Goal: Information Seeking & Learning: Find contact information

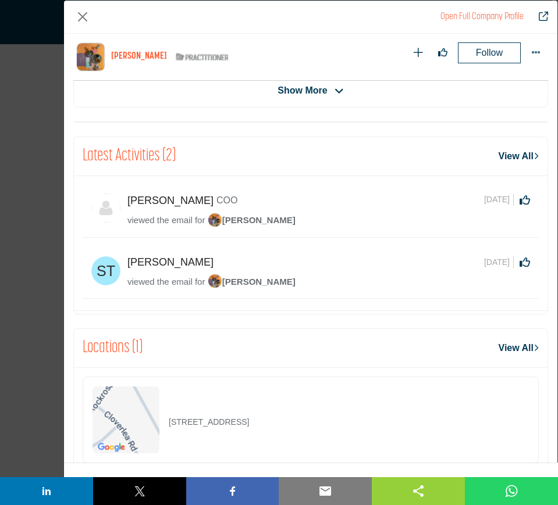
scroll to position [483, 0]
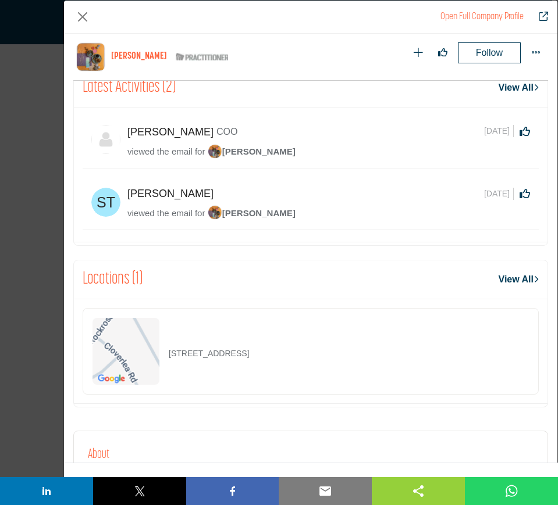
drag, startPoint x: 315, startPoint y: 354, endPoint x: 168, endPoint y: 356, distance: 146.5
click at [168, 356] on div "216 Cloverlea Rd, 19711-6806, USA" at bounding box center [311, 351] width 456 height 87
copy p "216 Cloverlea Rd, 19711-6806, USA"
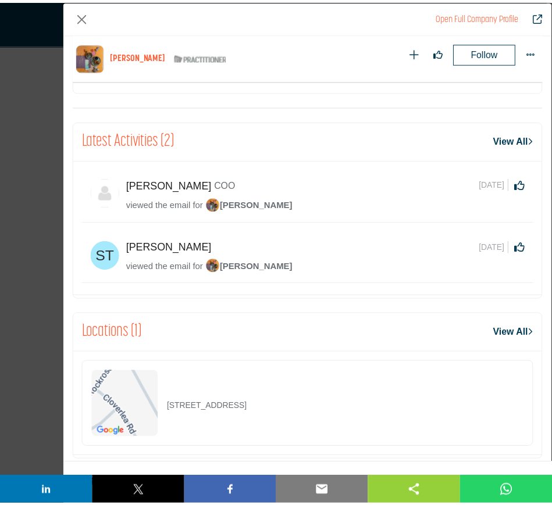
scroll to position [338, 0]
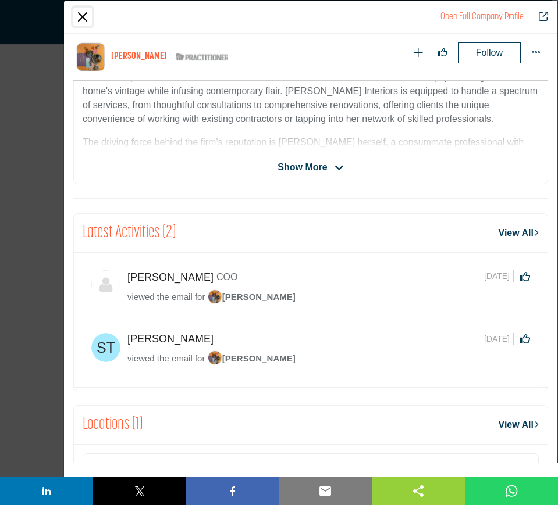
click at [85, 15] on button "Close" at bounding box center [82, 17] width 19 height 19
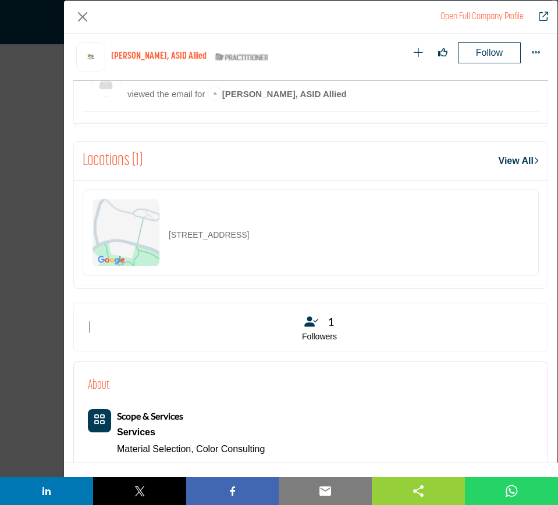
scroll to position [701, 0]
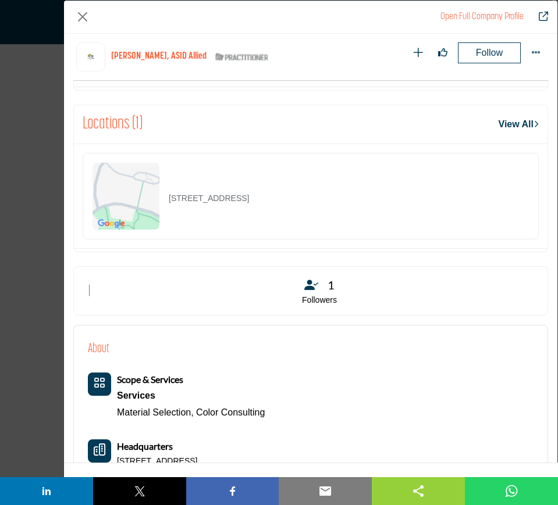
drag, startPoint x: 337, startPoint y: 199, endPoint x: 162, endPoint y: 196, distance: 175.0
click at [162, 196] on div "779 Glenborough Dr, 94041-2581, USA" at bounding box center [311, 196] width 456 height 87
copy div "779 Glenborough Dr, 94041-2581, USA"
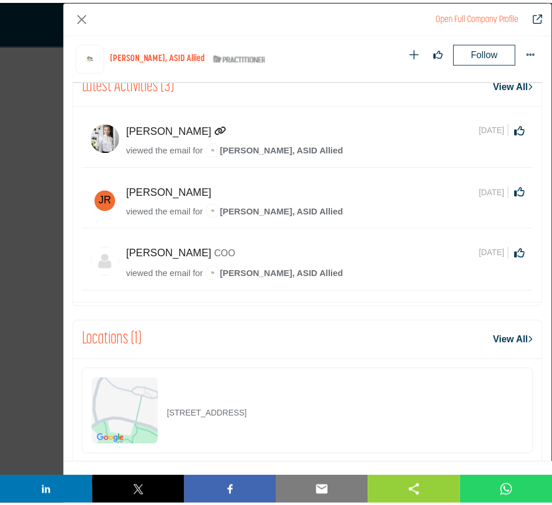
scroll to position [483, 0]
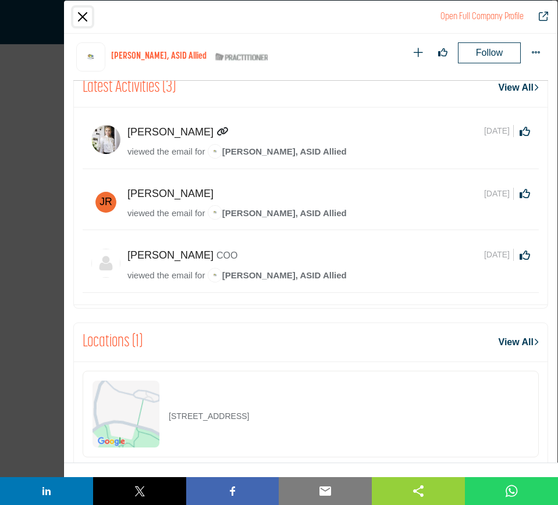
click at [85, 18] on button "Close" at bounding box center [82, 17] width 19 height 19
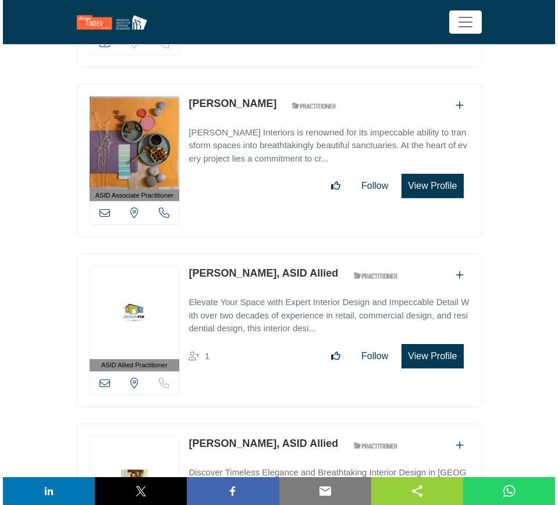
scroll to position [34464, 0]
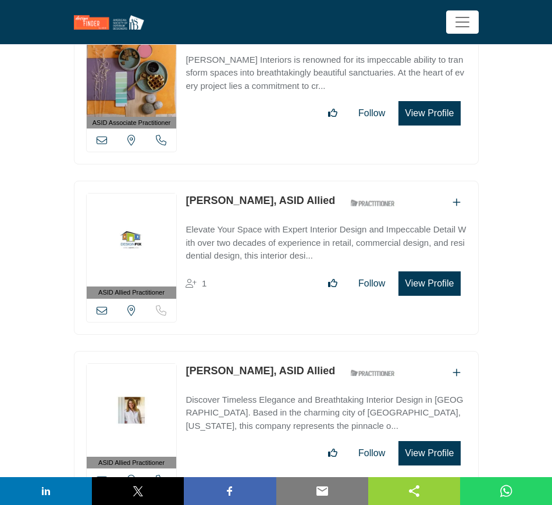
drag, startPoint x: 184, startPoint y: 253, endPoint x: 255, endPoint y: 254, distance: 71.5
click at [255, 351] on div "ASID Allied Practitioner ASID Allied Practitioners have successfully completed …" at bounding box center [276, 428] width 405 height 154
copy link "Amanda Hiatt,"
click at [442, 441] on button "View Profile" at bounding box center [429, 453] width 62 height 24
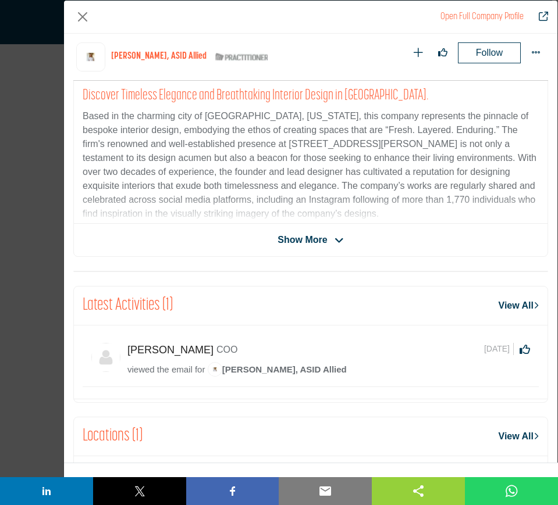
scroll to position [73, 0]
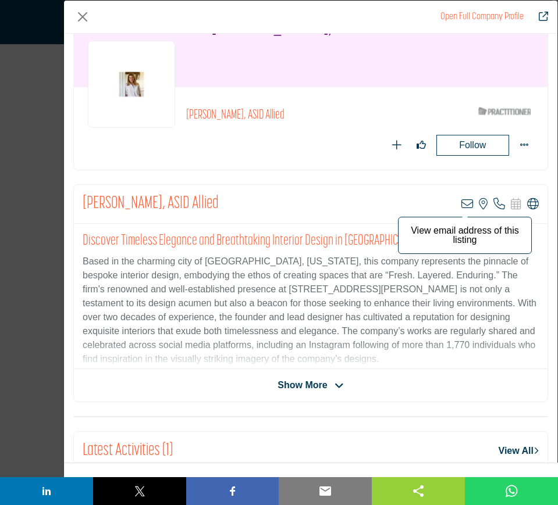
click at [461, 204] on icon "Company Data Modal" at bounding box center [467, 204] width 12 height 12
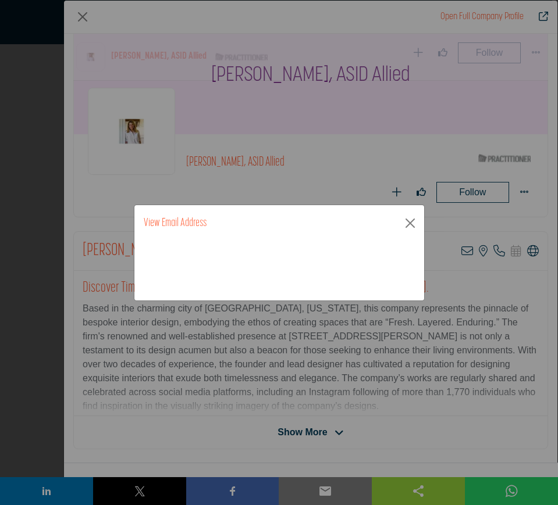
scroll to position [338, 0]
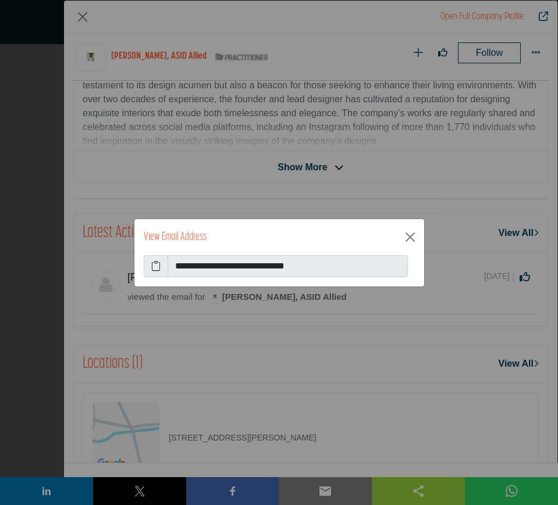
click at [156, 265] on icon at bounding box center [155, 266] width 9 height 14
click at [408, 234] on button "Close" at bounding box center [410, 237] width 19 height 19
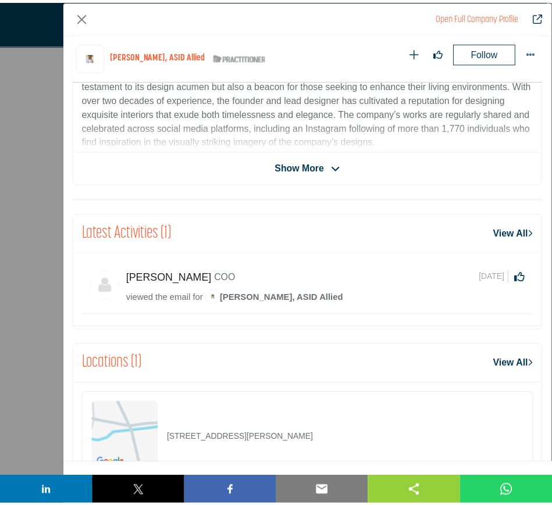
scroll to position [483, 0]
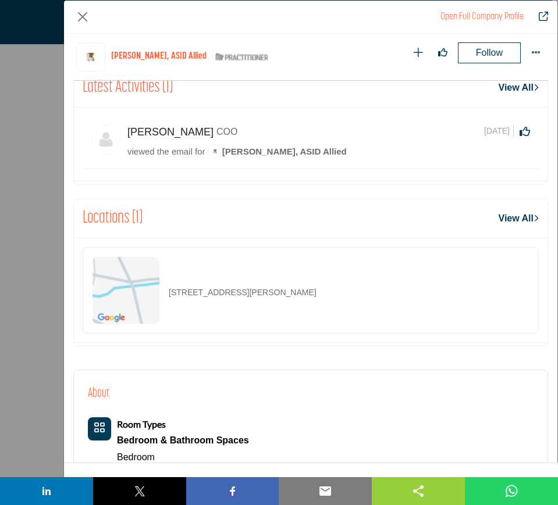
drag, startPoint x: 331, startPoint y: 299, endPoint x: 167, endPoint y: 295, distance: 164.6
click at [167, 295] on div "570 Westover Ave, 27104-2116, USA" at bounding box center [311, 290] width 456 height 87
copy p "570 Westover Ave, 27104-2116, USA"
click at [83, 14] on button "Close" at bounding box center [82, 17] width 19 height 19
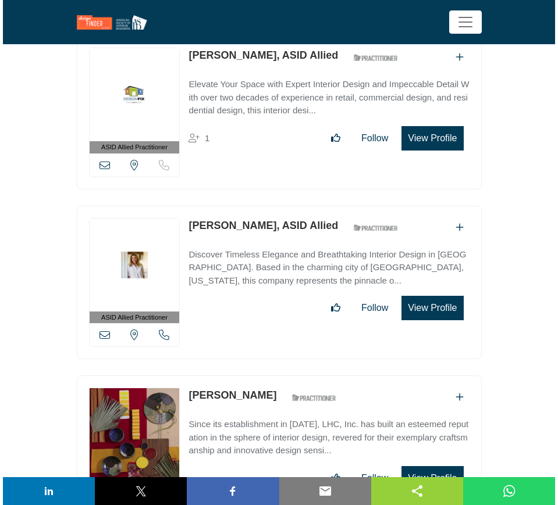
scroll to position [34682, 0]
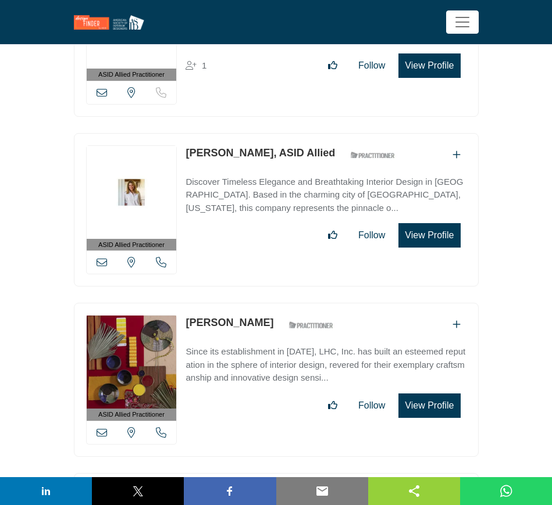
drag, startPoint x: 267, startPoint y: 206, endPoint x: 188, endPoint y: 205, distance: 79.1
click at [188, 315] on div "Amanda Jordan ASID Qualified Practitioner who validates work and experience to …" at bounding box center [262, 325] width 154 height 20
copy link "[PERSON_NAME]"
click at [441, 394] on button "View Profile" at bounding box center [429, 406] width 62 height 24
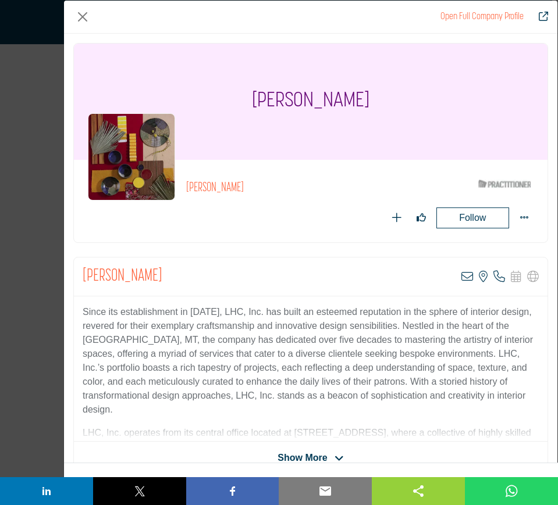
scroll to position [73, 0]
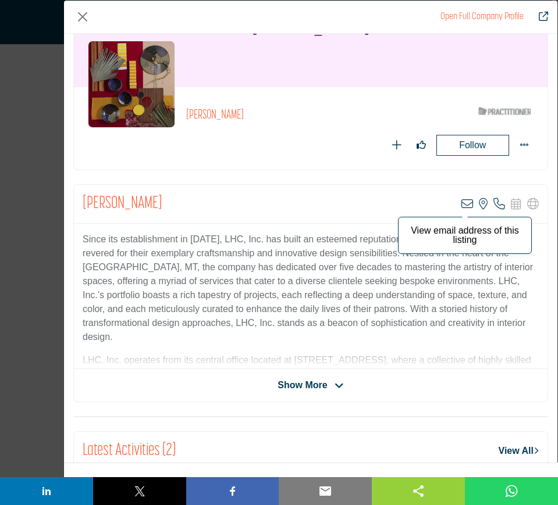
click at [461, 204] on icon "Company Data Modal" at bounding box center [467, 204] width 12 height 12
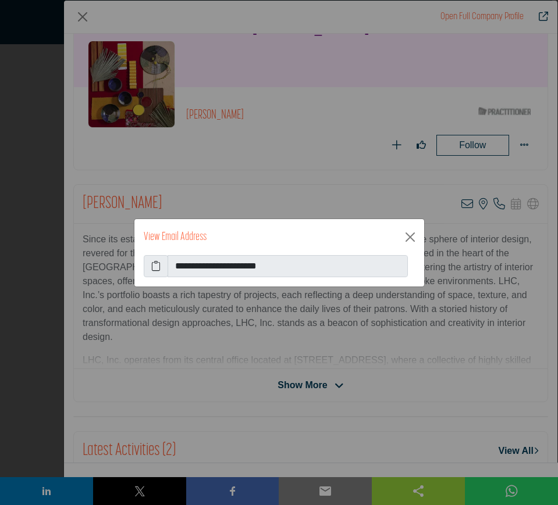
click at [156, 265] on icon at bounding box center [155, 266] width 9 height 14
click at [409, 241] on button "Close" at bounding box center [410, 237] width 19 height 19
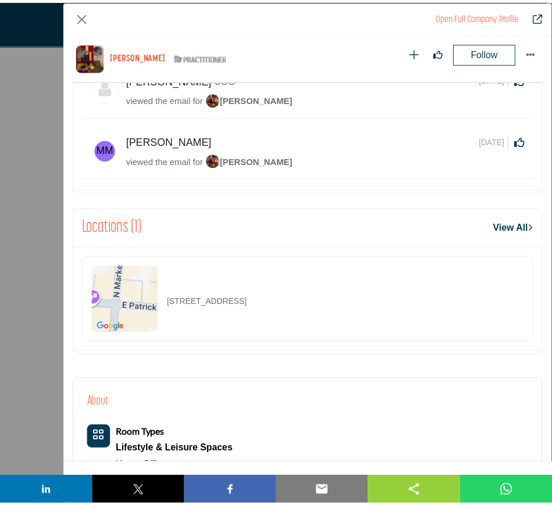
scroll to position [556, 0]
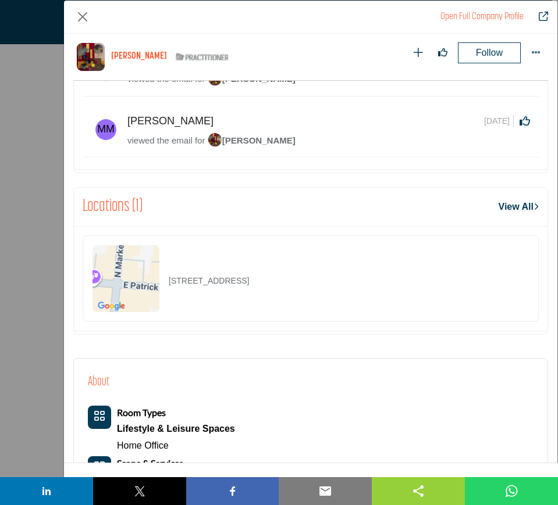
drag, startPoint x: 337, startPoint y: 281, endPoint x: 168, endPoint y: 286, distance: 168.7
click at [168, 286] on div "2 N Market St Ste 300, 21701-5420, USA" at bounding box center [311, 278] width 456 height 87
copy p "2 N Market St Ste 300, 21701-5420, USA"
click at [80, 15] on button "Close" at bounding box center [82, 17] width 19 height 19
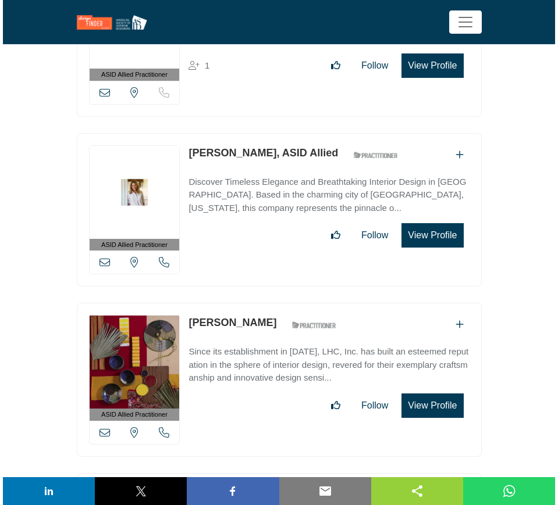
scroll to position [34901, 0]
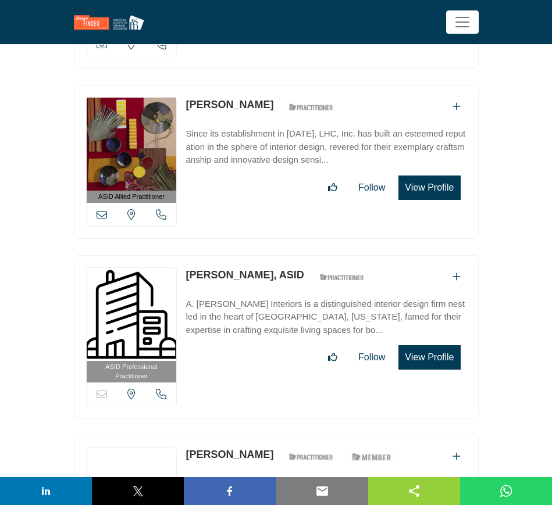
drag, startPoint x: 182, startPoint y: 158, endPoint x: 262, endPoint y: 156, distance: 79.7
click at [262, 255] on div "ASID Professional Practitioner ASID Professional Practitioners have successfull…" at bounding box center [276, 336] width 405 height 163
copy link "Amanda Keeler"
click at [421, 345] on button "View Profile" at bounding box center [429, 357] width 62 height 24
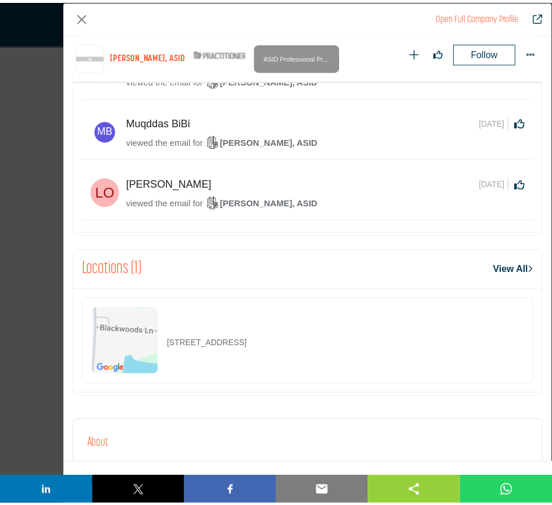
scroll to position [556, 0]
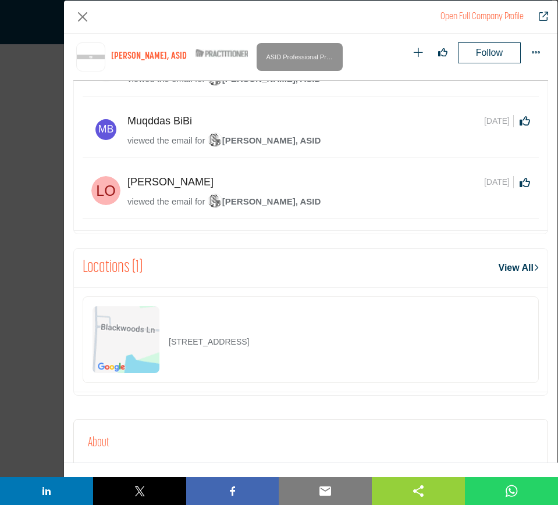
drag, startPoint x: 330, startPoint y: 344, endPoint x: 163, endPoint y: 342, distance: 167.5
click at [163, 342] on div "11820 Blackwoods Ln, 33412-1626, USA" at bounding box center [311, 340] width 456 height 87
copy div "11820 Blackwoods Ln, 33412-1626, USA"
click at [80, 16] on button "Close" at bounding box center [82, 17] width 19 height 19
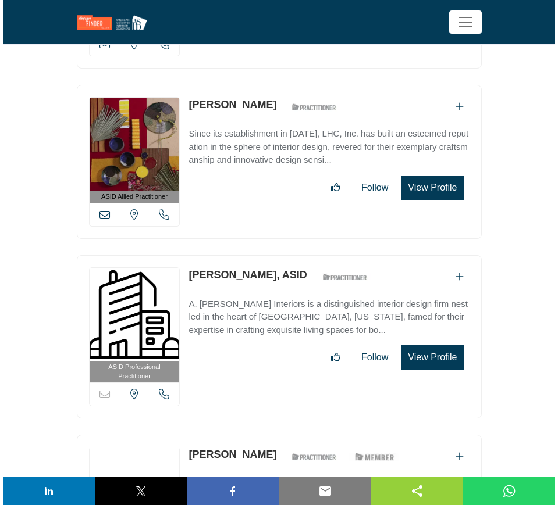
scroll to position [35046, 0]
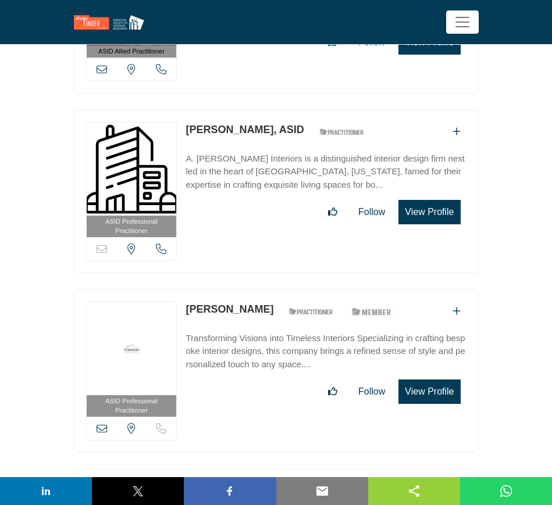
click at [426, 380] on button "View Profile" at bounding box center [429, 392] width 62 height 24
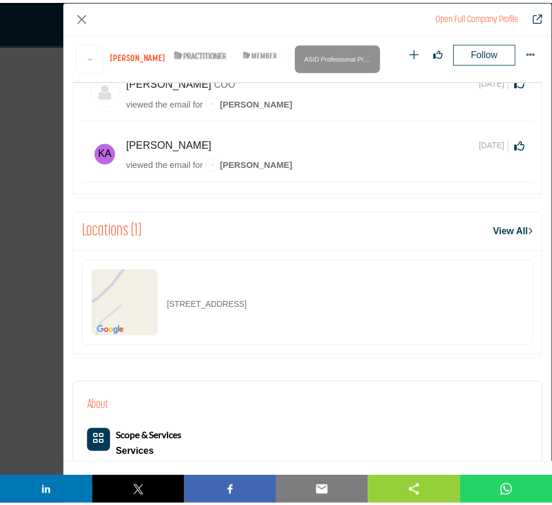
scroll to position [629, 0]
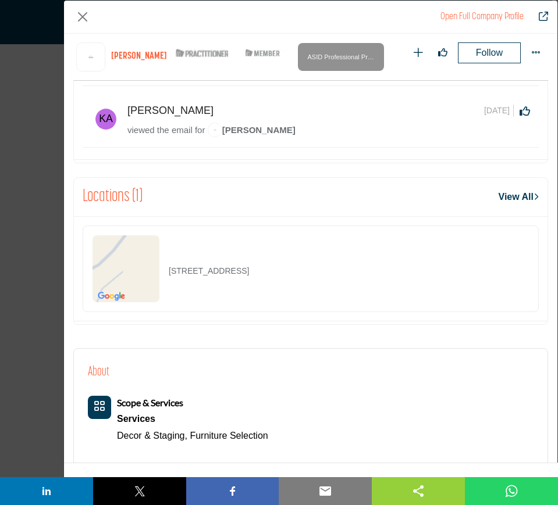
drag, startPoint x: 337, startPoint y: 274, endPoint x: 161, endPoint y: 279, distance: 175.7
click at [161, 279] on div "19 Blue Creek Trl, 81623-9138, USA" at bounding box center [311, 269] width 456 height 87
copy div "19 Blue Creek Trl, 81623-9138, USA"
click at [80, 16] on button "Close" at bounding box center [82, 17] width 19 height 19
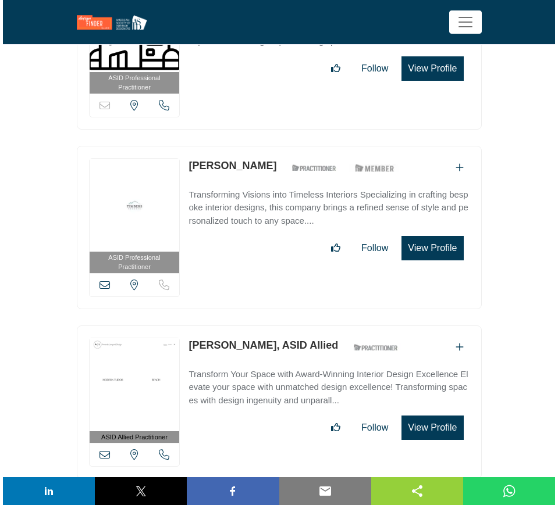
scroll to position [35191, 0]
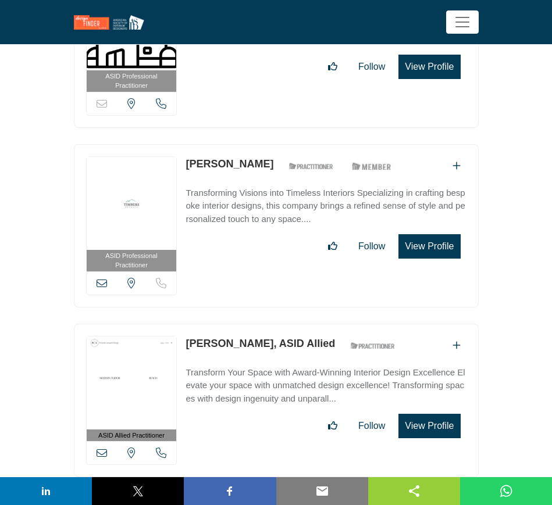
click at [437, 414] on button "View Profile" at bounding box center [429, 426] width 62 height 24
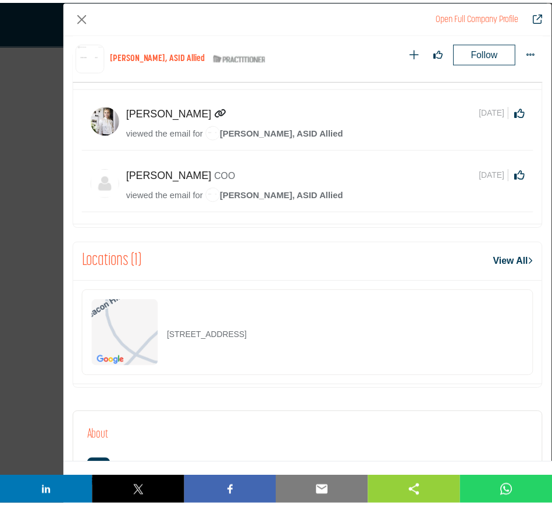
scroll to position [483, 0]
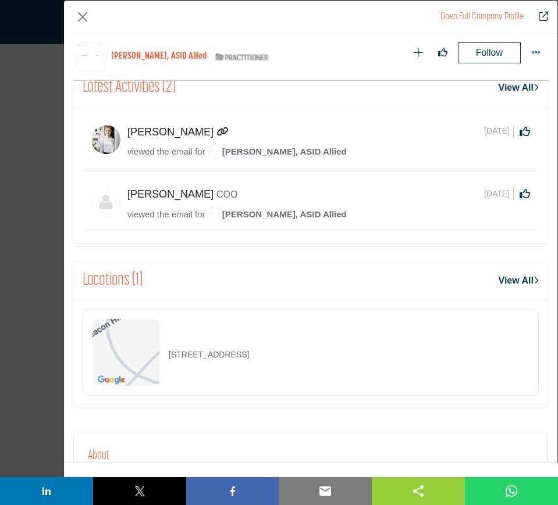
drag, startPoint x: 311, startPoint y: 359, endPoint x: 170, endPoint y: 359, distance: 140.7
click at [170, 359] on div "7 Crescent Rd, 11050-3305, USA" at bounding box center [311, 352] width 456 height 87
copy p "7 Crescent Rd, 11050-3305, USA"
click at [83, 15] on button "Close" at bounding box center [82, 17] width 19 height 19
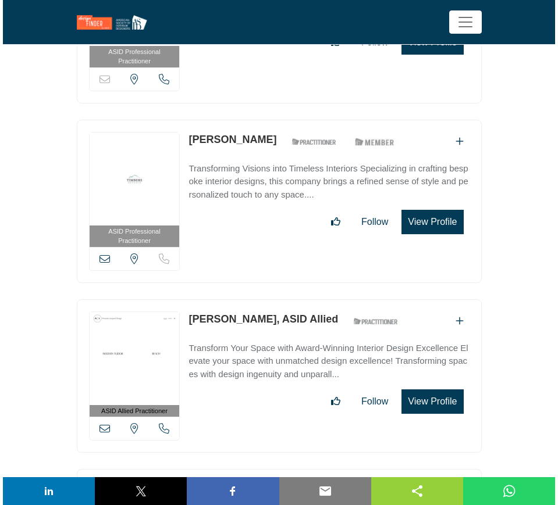
scroll to position [35264, 0]
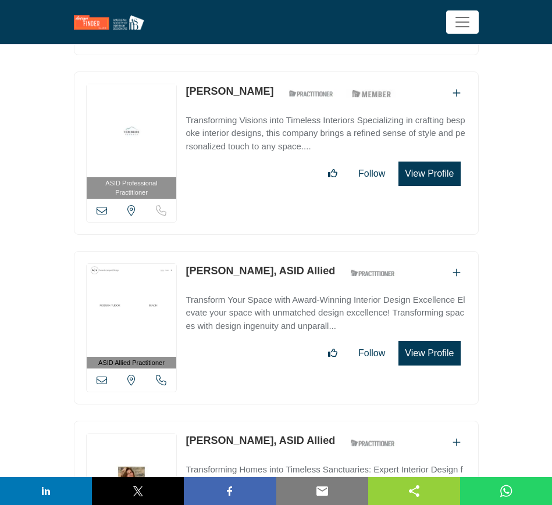
drag, startPoint x: 184, startPoint y: 323, endPoint x: 265, endPoint y: 322, distance: 80.8
click at [265, 421] on div "ASID Allied Practitioner ASID Allied Practitioners have successfully completed …" at bounding box center [276, 498] width 405 height 154
drag, startPoint x: 426, startPoint y: 405, endPoint x: 421, endPoint y: 373, distance: 32.4
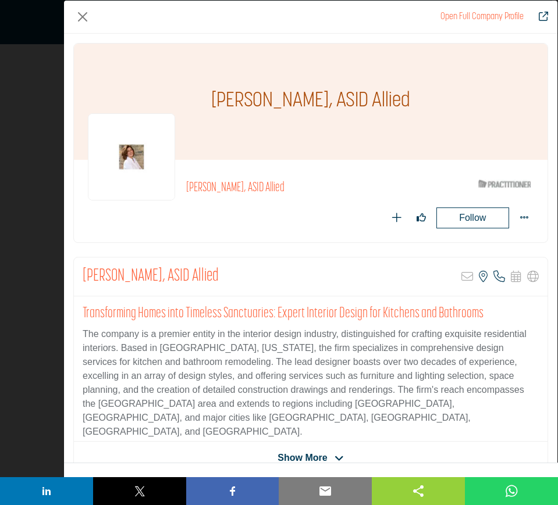
click at [301, 103] on div "[PERSON_NAME], ASID Allied" at bounding box center [310, 102] width 473 height 116
click at [203, 97] on div "[PERSON_NAME], ASID Allied" at bounding box center [310, 102] width 473 height 116
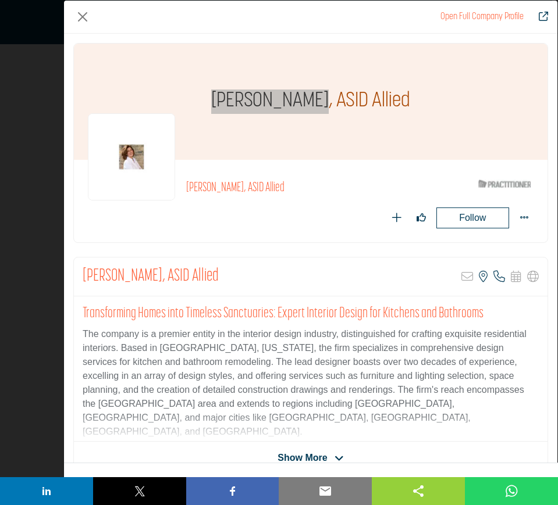
click at [333, 220] on div "Follow Following" at bounding box center [411, 218] width 243 height 21
click at [300, 249] on div "Amanda Lozano, ASID Allied Amanda Lozano, ASID Allied Recommend" at bounding box center [310, 150] width 488 height 214
click at [248, 208] on div "Follow Following Recommend" at bounding box center [359, 218] width 347 height 21
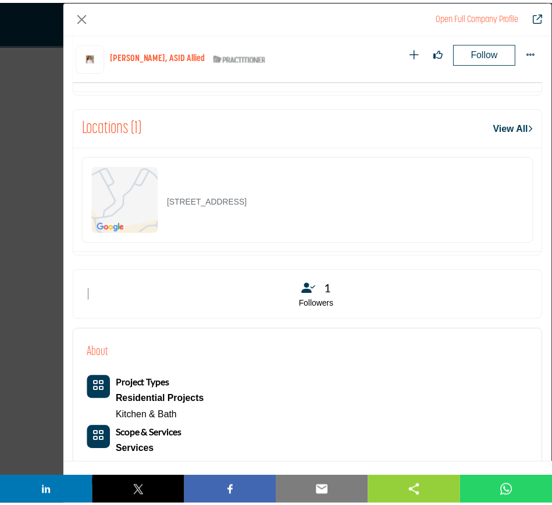
scroll to position [443, 0]
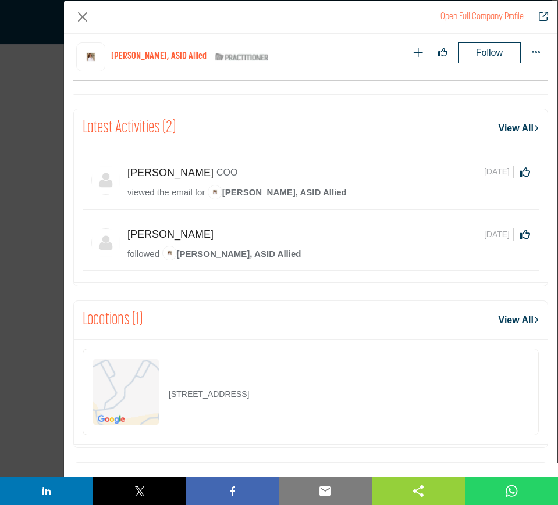
drag, startPoint x: 364, startPoint y: 396, endPoint x: 167, endPoint y: 397, distance: 196.5
click at [167, 397] on div "4003 N Loop 1604 W Apt 13107, 78257-1810, USA" at bounding box center [311, 392] width 456 height 87
drag, startPoint x: 83, startPoint y: 16, endPoint x: 312, endPoint y: 274, distance: 345.2
click at [83, 16] on button "Close" at bounding box center [82, 17] width 19 height 19
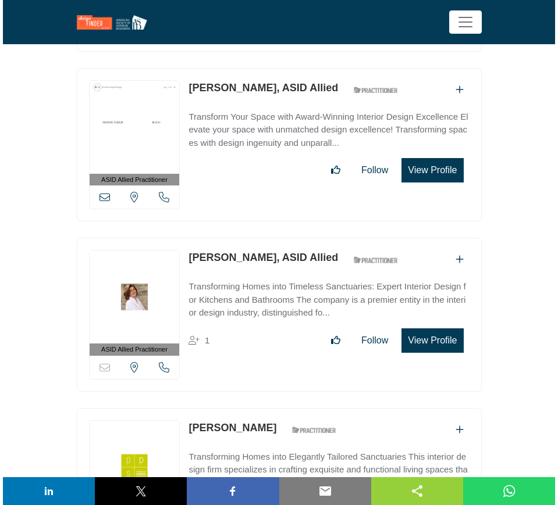
scroll to position [35482, 0]
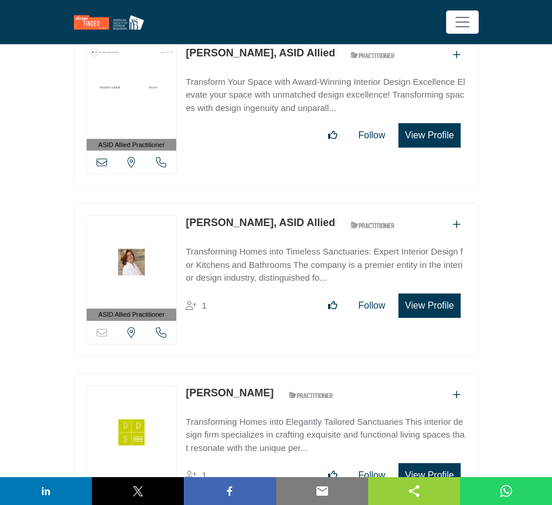
click at [432, 463] on button "View Profile" at bounding box center [429, 475] width 62 height 24
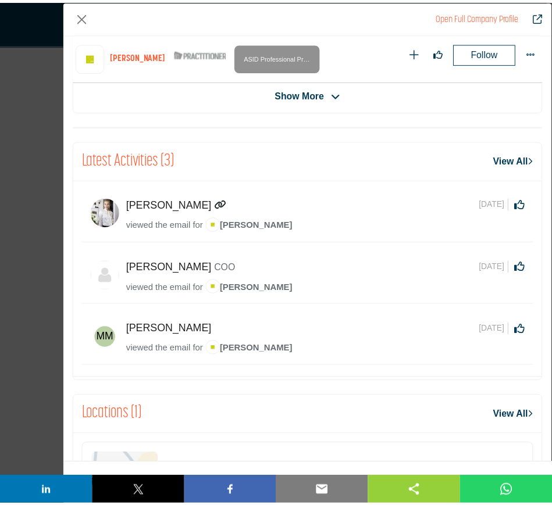
scroll to position [556, 0]
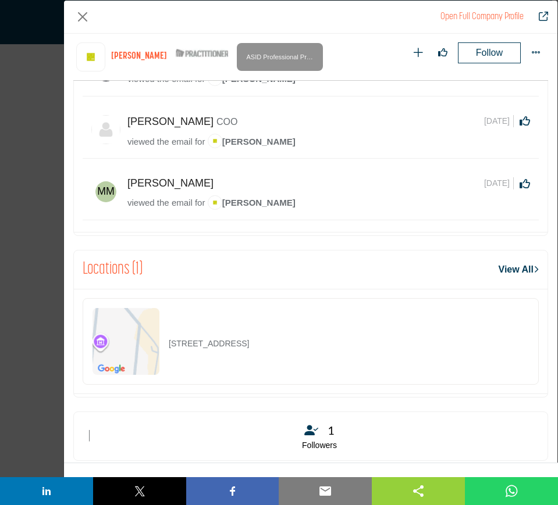
drag, startPoint x: 184, startPoint y: 350, endPoint x: 169, endPoint y: 350, distance: 15.1
click at [169, 350] on div "947 Industrial Ave, 94303-4912, USA" at bounding box center [311, 341] width 456 height 87
drag, startPoint x: 87, startPoint y: 15, endPoint x: 382, endPoint y: 354, distance: 449.2
click at [87, 15] on button "Close" at bounding box center [82, 17] width 19 height 19
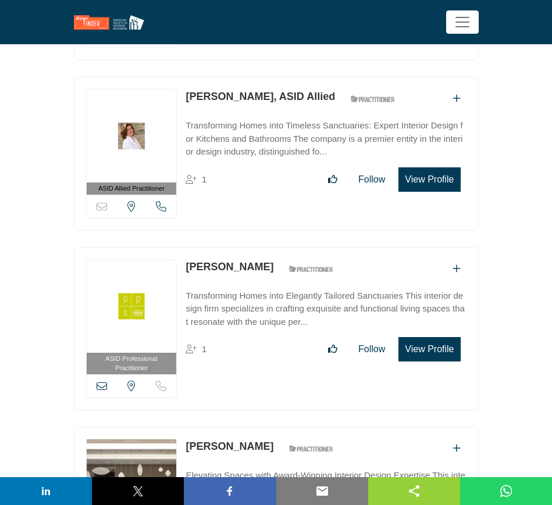
scroll to position [35627, 0]
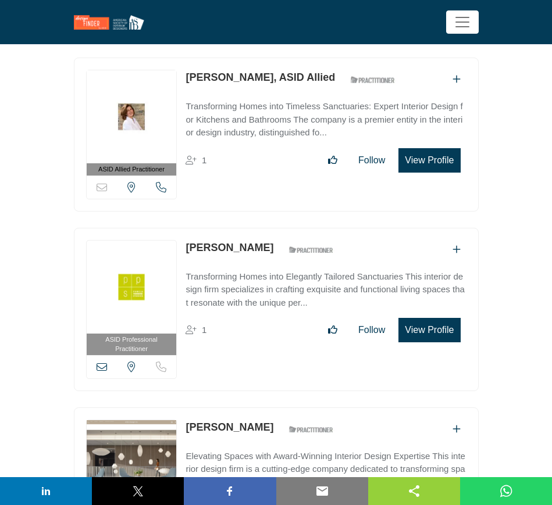
drag, startPoint x: 261, startPoint y: 305, endPoint x: 188, endPoint y: 305, distance: 73.3
click at [188, 420] on div "Amanda Pirlot ASID Qualified Practitioner who validates work and experience to …" at bounding box center [262, 430] width 154 height 20
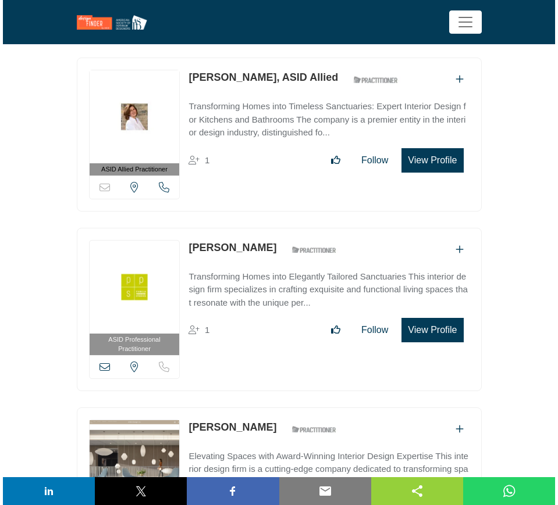
scroll to position [35773, 0]
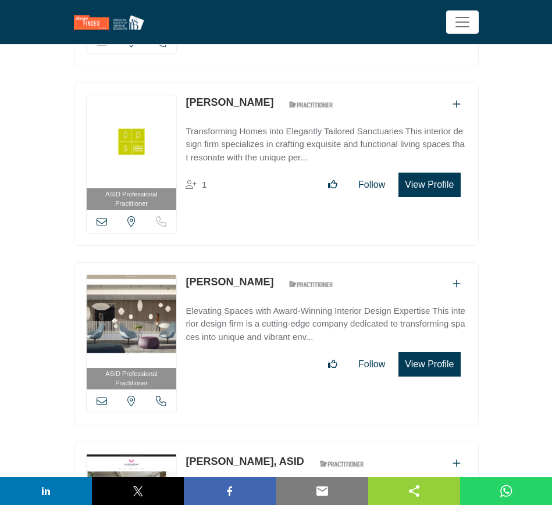
click at [436, 352] on button "View Profile" at bounding box center [429, 364] width 62 height 24
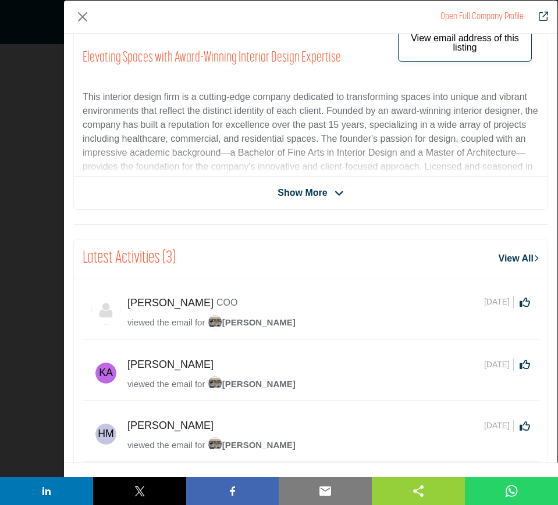
scroll to position [0, 0]
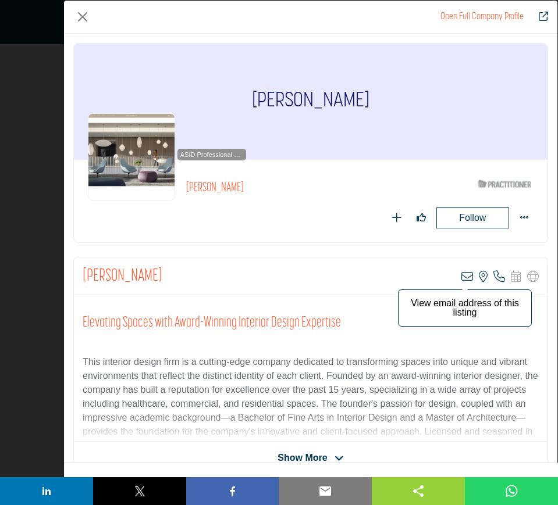
click at [461, 276] on icon "Company Data Modal" at bounding box center [467, 277] width 12 height 12
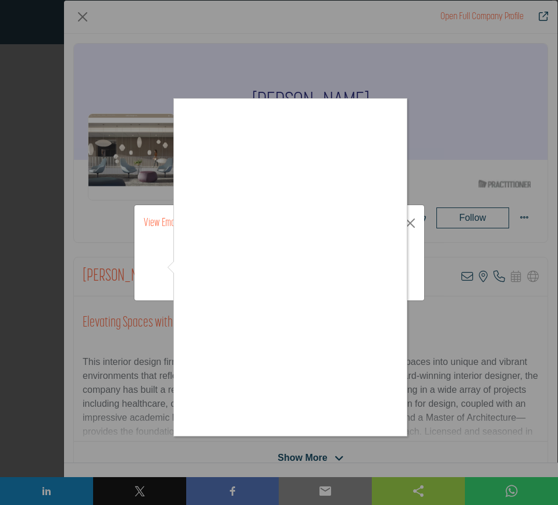
scroll to position [35773, 0]
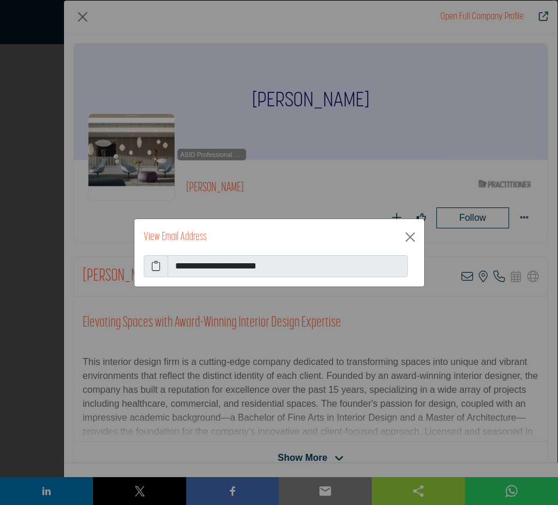
click at [157, 267] on icon at bounding box center [155, 266] width 9 height 14
drag, startPoint x: 413, startPoint y: 238, endPoint x: 381, endPoint y: 291, distance: 61.5
click at [413, 238] on button "Close" at bounding box center [410, 237] width 19 height 19
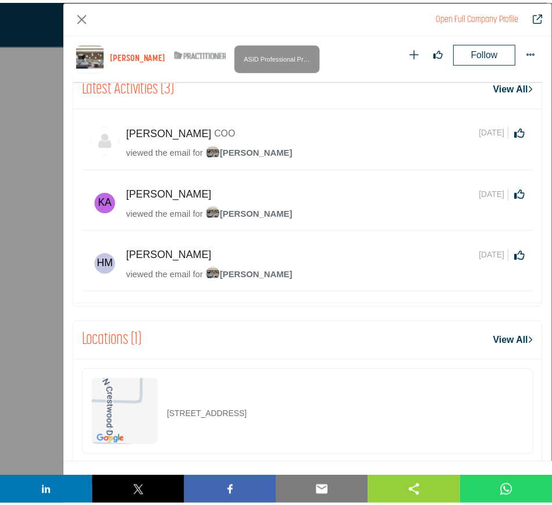
scroll to position [556, 0]
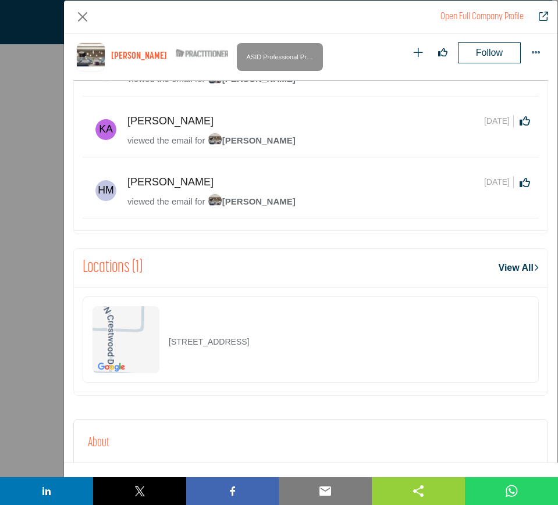
drag, startPoint x: 335, startPoint y: 342, endPoint x: 168, endPoint y: 343, distance: 166.9
click at [168, 343] on div "2355 W Suelane Rd, 53209-2729, USA" at bounding box center [311, 340] width 456 height 87
copy p "2355 W Suelane Rd, 53209-2729, USA"
click at [80, 17] on button "Close" at bounding box center [82, 17] width 19 height 19
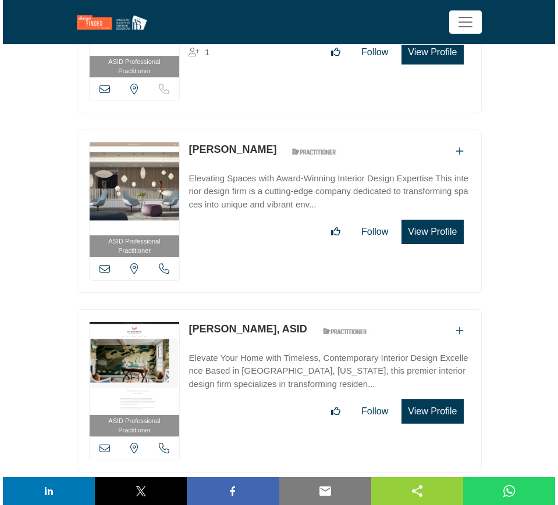
scroll to position [35918, 0]
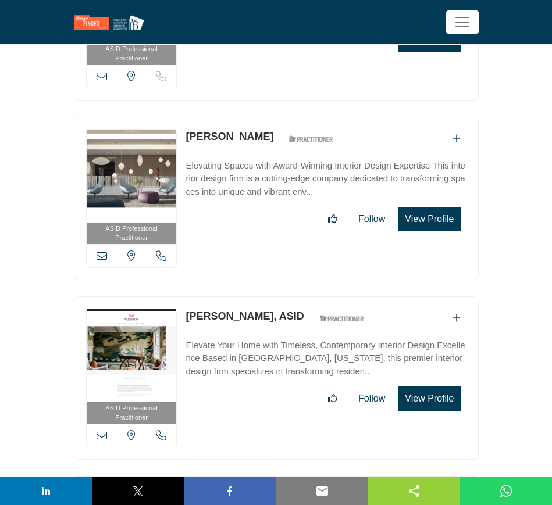
drag, startPoint x: 183, startPoint y: 196, endPoint x: 251, endPoint y: 197, distance: 68.0
click at [251, 297] on div "ASID Professional Practitioner ASID Professional Practitioners have successfull…" at bounding box center [276, 378] width 405 height 163
copy link "Amanda Reid"
click at [422, 387] on button "View Profile" at bounding box center [429, 399] width 62 height 24
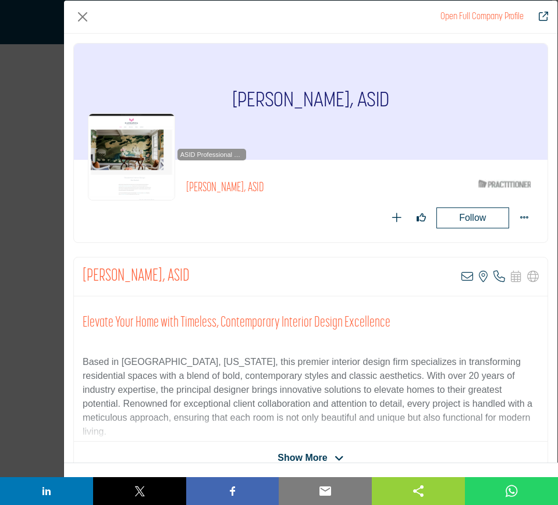
scroll to position [73, 0]
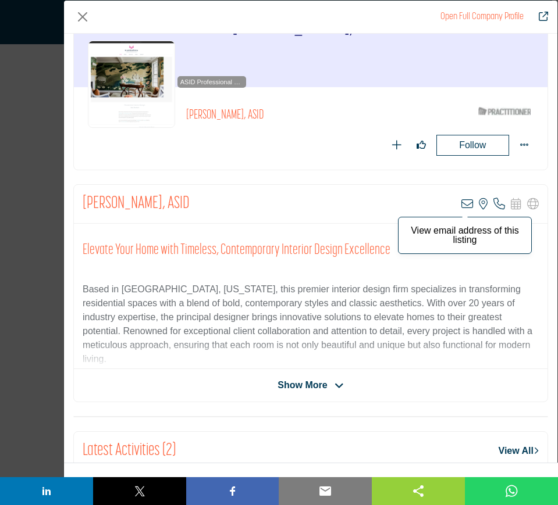
click at [461, 205] on icon "Company Data Modal" at bounding box center [467, 204] width 12 height 12
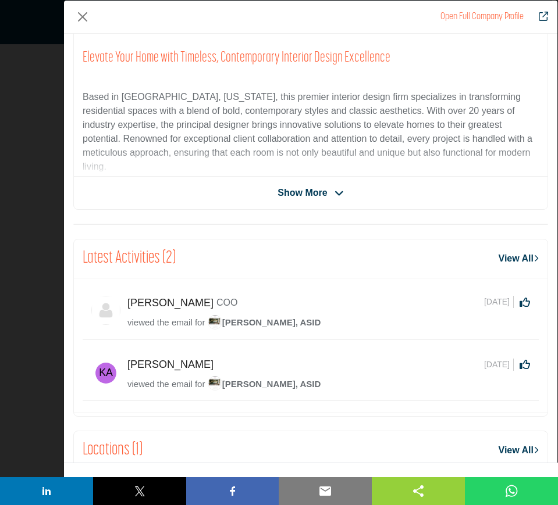
scroll to position [0, 0]
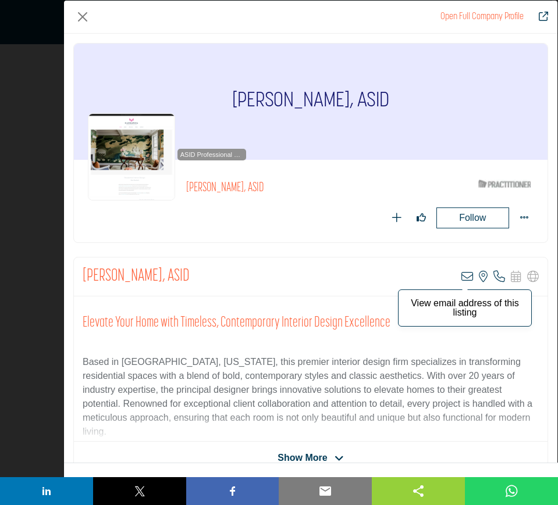
click at [461, 275] on icon "Company Data Modal" at bounding box center [467, 277] width 12 height 12
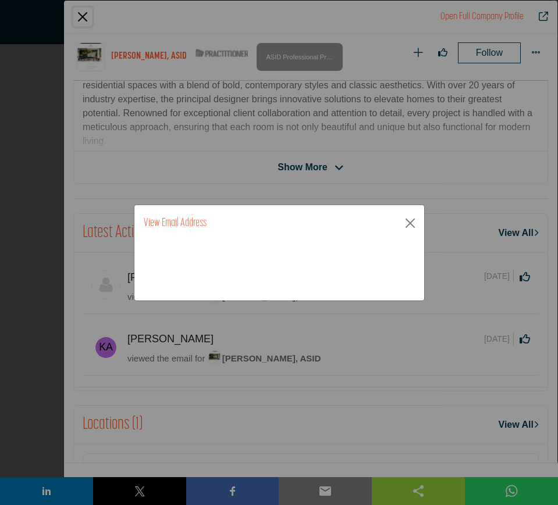
scroll to position [629, 0]
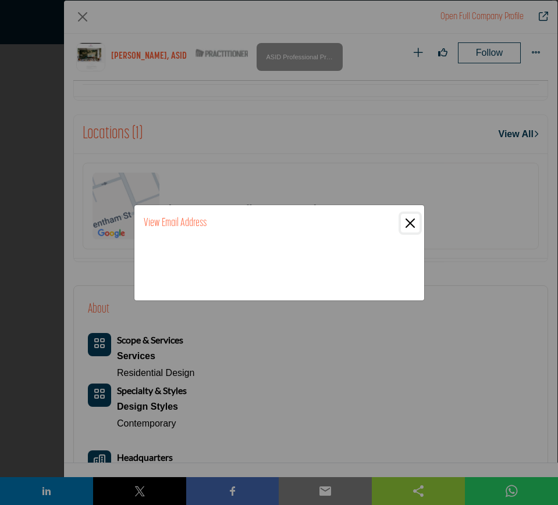
click at [412, 224] on button "Close" at bounding box center [410, 223] width 19 height 19
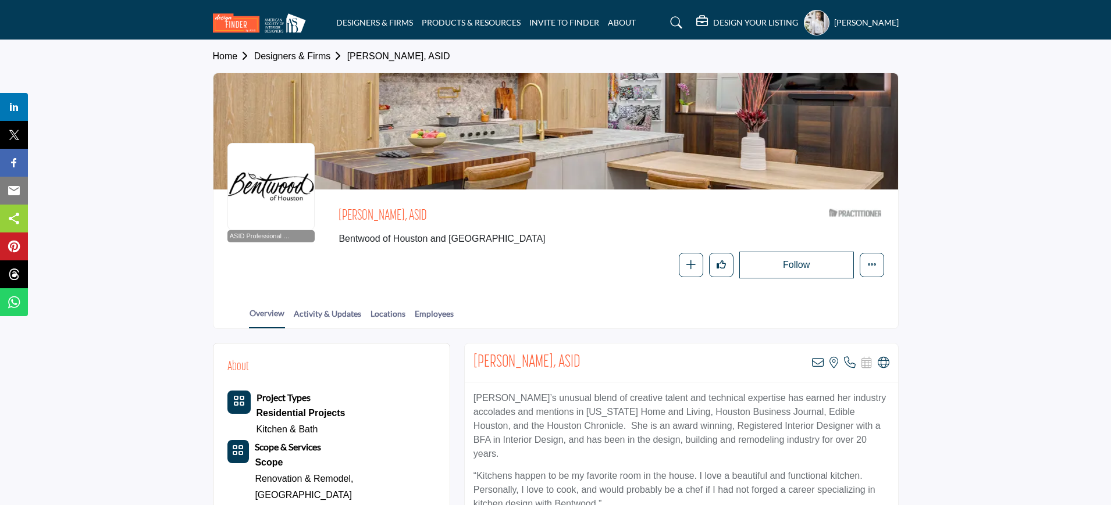
click at [292, 55] on link "Designers & Firms" at bounding box center [300, 56] width 93 height 10
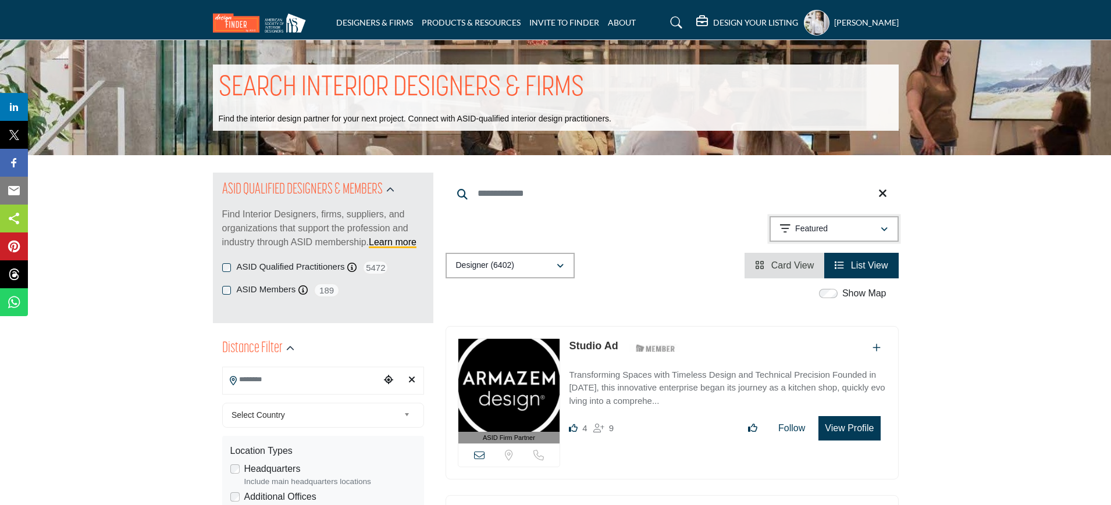
click at [850, 231] on div "Featured" at bounding box center [830, 229] width 100 height 14
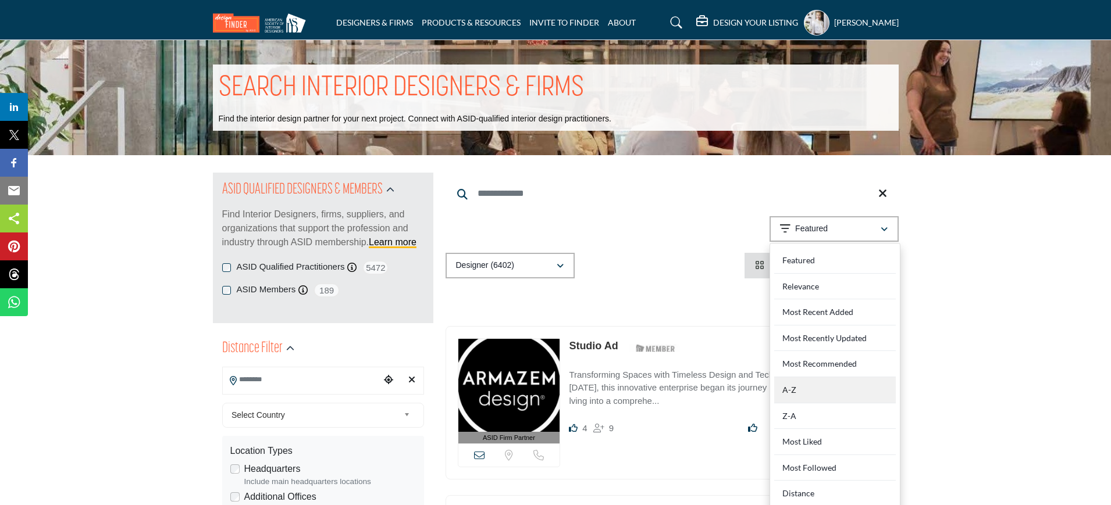
click at [806, 390] on div "A-Z" at bounding box center [835, 390] width 122 height 26
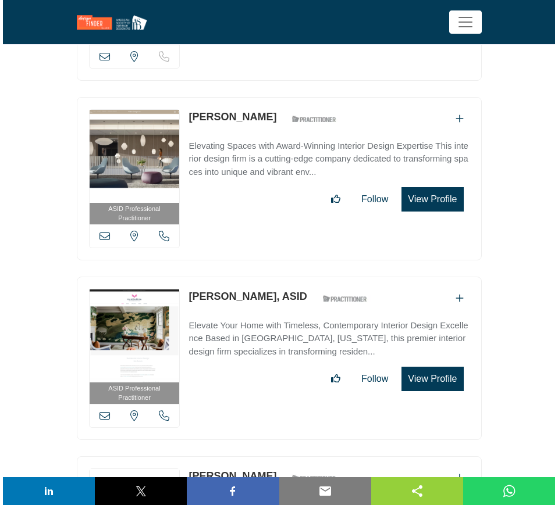
scroll to position [36011, 0]
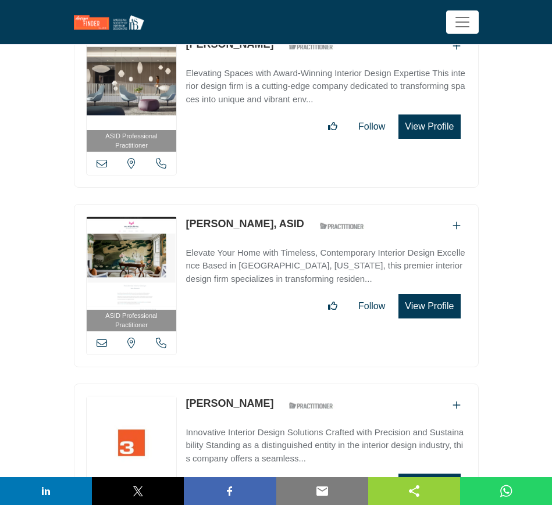
drag, startPoint x: 183, startPoint y: 281, endPoint x: 273, endPoint y: 281, distance: 90.1
click at [273, 384] on div "ASID Professional Practitioner ASID Professional Practitioners have successfull…" at bounding box center [276, 465] width 405 height 163
click at [422, 474] on button "View Profile" at bounding box center [429, 486] width 62 height 24
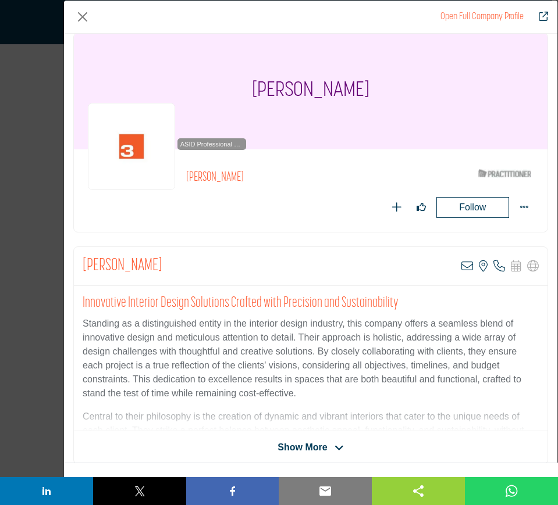
scroll to position [0, 0]
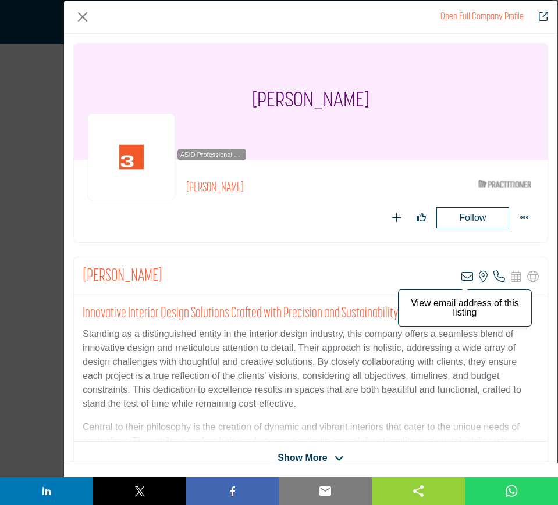
click at [463, 278] on icon "Company Data Modal" at bounding box center [467, 277] width 12 height 12
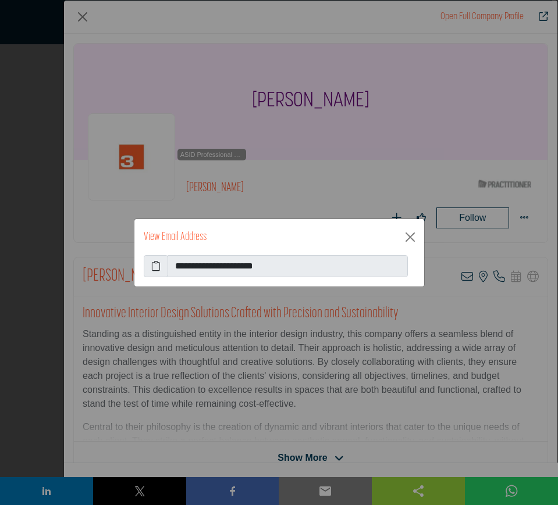
click at [155, 265] on icon at bounding box center [155, 266] width 9 height 14
click at [412, 238] on button "Close" at bounding box center [410, 237] width 19 height 19
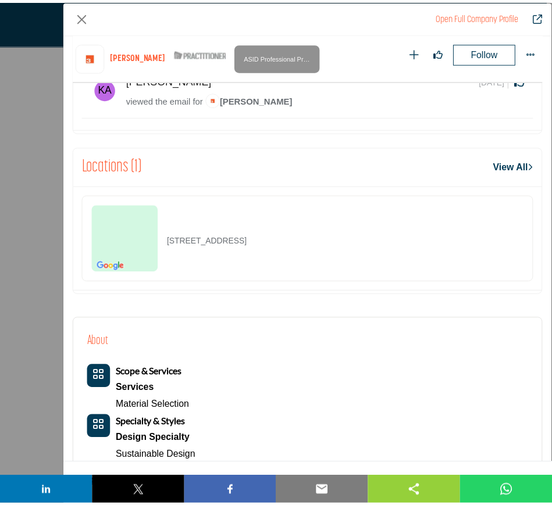
scroll to position [629, 0]
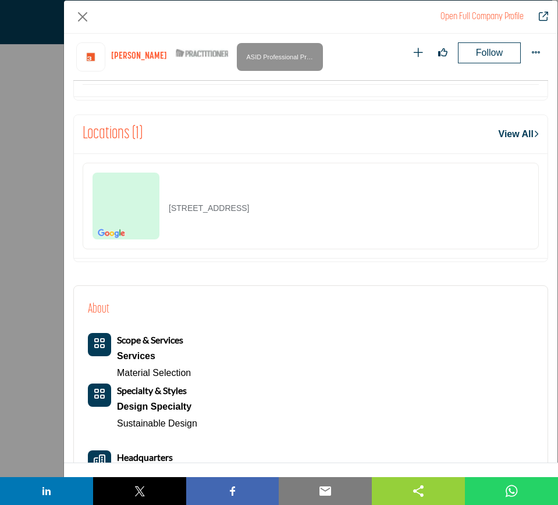
drag, startPoint x: 316, startPoint y: 207, endPoint x: 159, endPoint y: 210, distance: 157.0
click at [159, 210] on div "296 Bedford Rd, 03070-4321, USA" at bounding box center [311, 206] width 456 height 87
copy div "296 Bedford Rd, 03070-4321, USA"
click at [83, 18] on button "Close" at bounding box center [82, 17] width 19 height 19
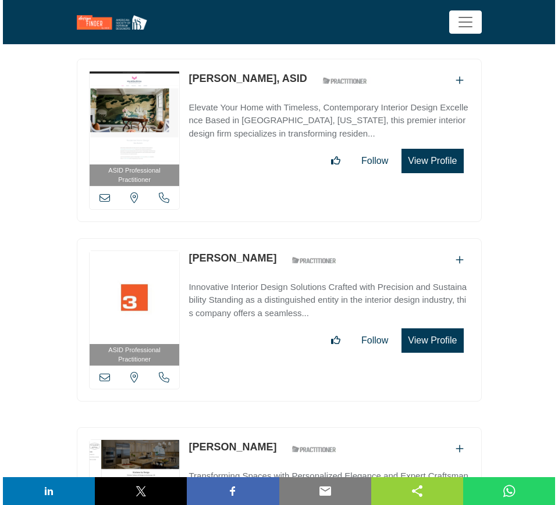
scroll to position [36229, 0]
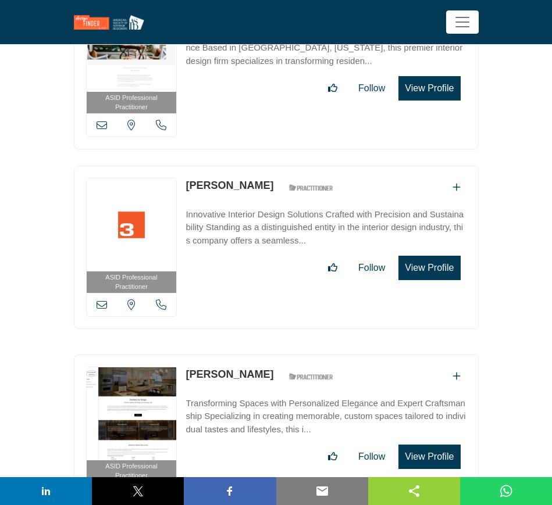
drag, startPoint x: 279, startPoint y: 256, endPoint x: 187, endPoint y: 256, distance: 92.5
click at [187, 367] on div "Amanda Sargeant ASID Qualified Practitioner who validates work and experience t…" at bounding box center [262, 377] width 154 height 20
copy div "[PERSON_NAME]"
click at [280, 367] on div "Amanda Sargeant ASID Qualified Practitioner who validates work and experience t…" at bounding box center [262, 377] width 154 height 20
drag, startPoint x: 278, startPoint y: 252, endPoint x: 187, endPoint y: 261, distance: 91.7
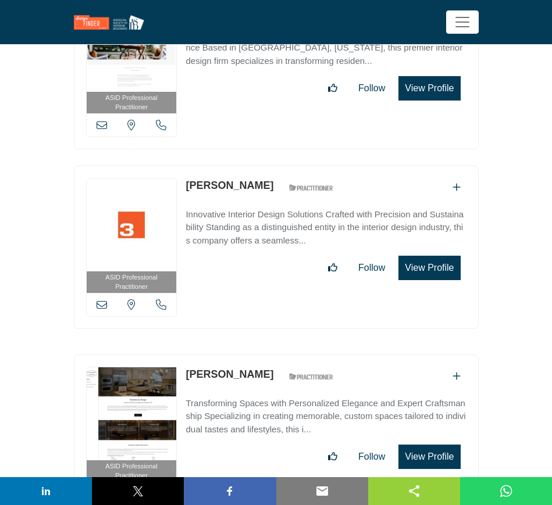
click at [187, 367] on div "Amanda Sargeant ASID Qualified Practitioner who validates work and experience t…" at bounding box center [262, 377] width 154 height 20
copy link "[PERSON_NAME]"
click at [429, 445] on button "View Profile" at bounding box center [429, 457] width 62 height 24
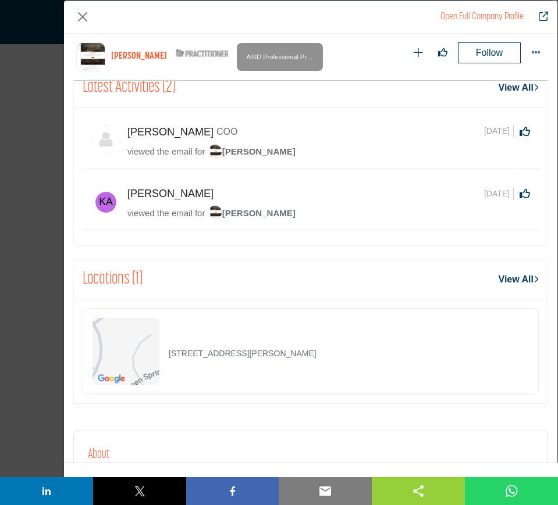
scroll to position [36229, 0]
drag, startPoint x: 309, startPoint y: 355, endPoint x: 154, endPoint y: 366, distance: 155.6
click at [154, 366] on div "[STREET_ADDRESS][PERSON_NAME]" at bounding box center [311, 351] width 456 height 87
copy div "[STREET_ADDRESS][PERSON_NAME]"
click at [82, 14] on button "Close" at bounding box center [82, 17] width 19 height 19
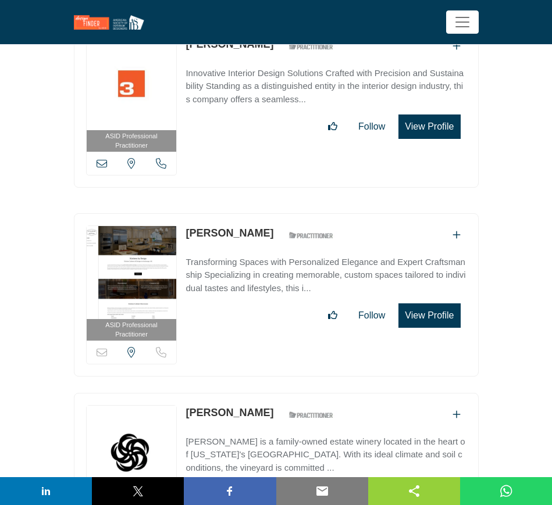
scroll to position [36374, 0]
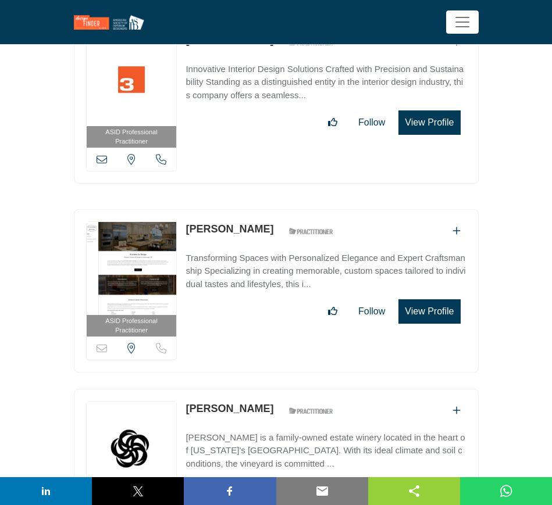
drag, startPoint x: 310, startPoint y: 286, endPoint x: 186, endPoint y: 289, distance: 123.9
click at [186, 401] on div "[PERSON_NAME] ASID Qualified Practitioner who validates work and experience to …" at bounding box center [262, 411] width 154 height 20
copy link "[PERSON_NAME]"
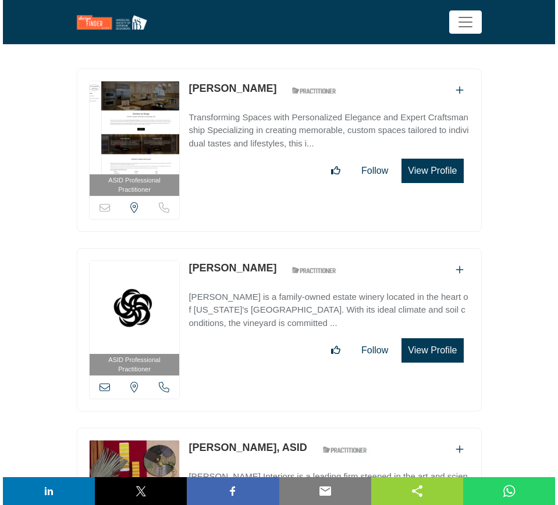
scroll to position [36519, 0]
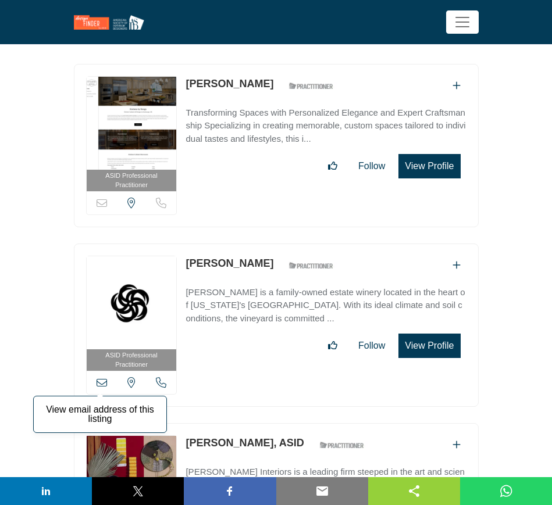
click at [101, 377] on icon at bounding box center [102, 382] width 10 height 10
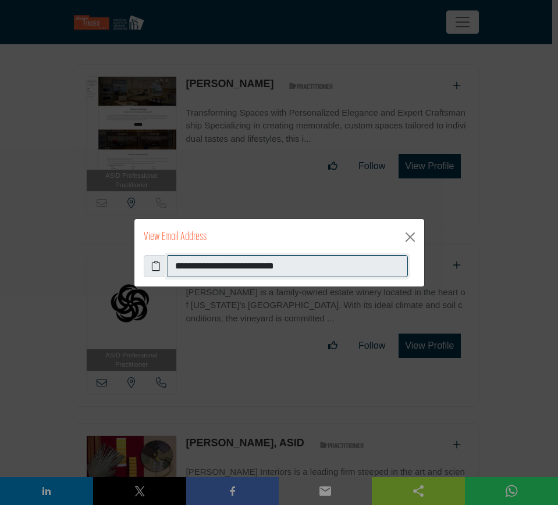
drag, startPoint x: 342, startPoint y: 269, endPoint x: 174, endPoint y: 265, distance: 168.1
click at [174, 265] on input "**********" at bounding box center [287, 266] width 240 height 22
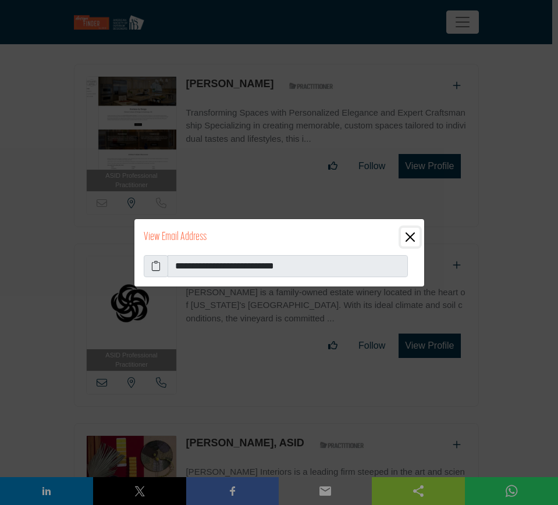
click at [412, 237] on button "Close" at bounding box center [410, 237] width 19 height 19
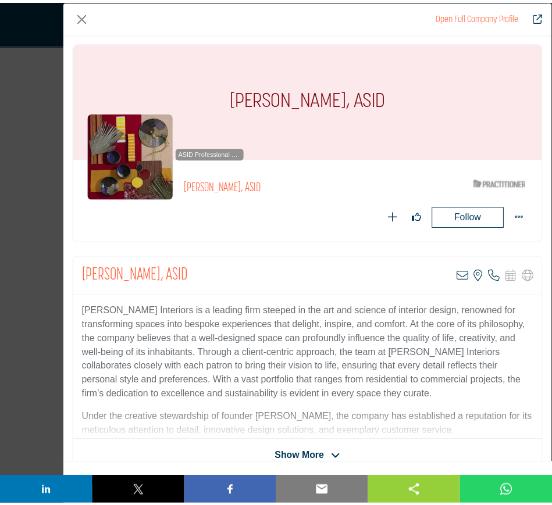
scroll to position [0, 0]
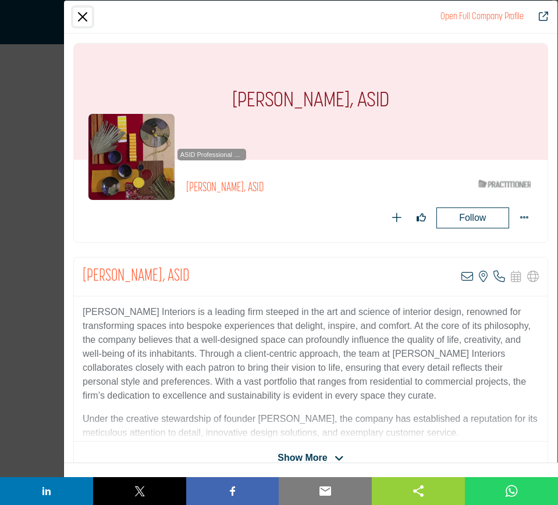
click at [82, 17] on button "Close" at bounding box center [82, 17] width 19 height 19
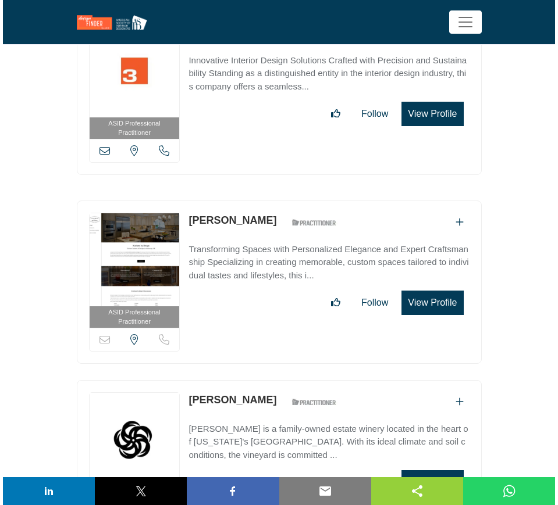
scroll to position [36374, 0]
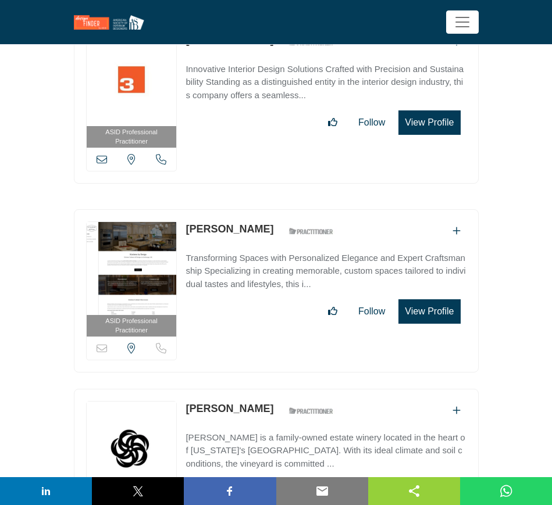
click at [426, 479] on button "View Profile" at bounding box center [429, 491] width 62 height 24
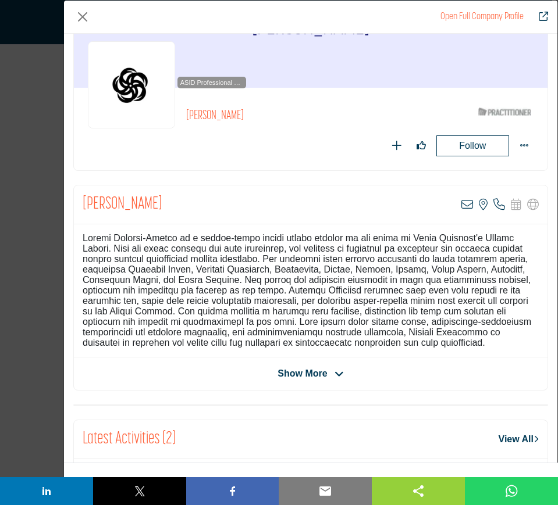
scroll to position [73, 0]
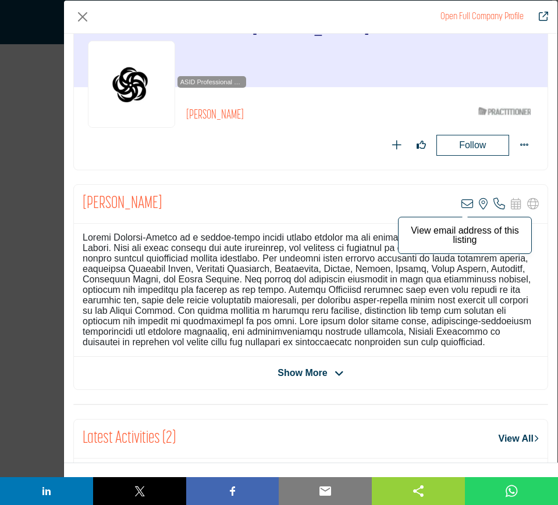
click at [461, 205] on icon "Company Data Modal" at bounding box center [467, 204] width 12 height 12
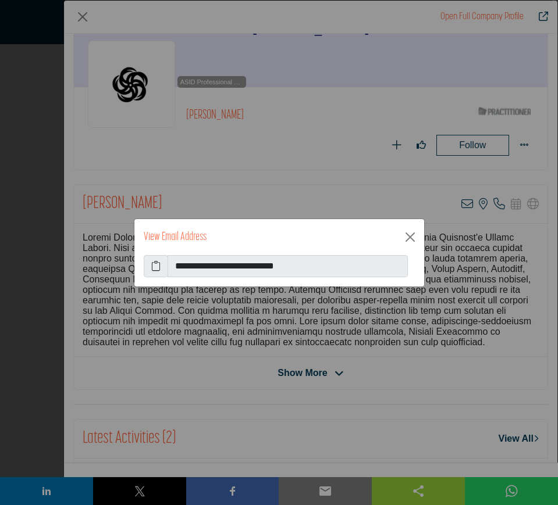
click at [154, 265] on icon at bounding box center [155, 266] width 9 height 14
click at [411, 237] on button "Close" at bounding box center [410, 237] width 19 height 19
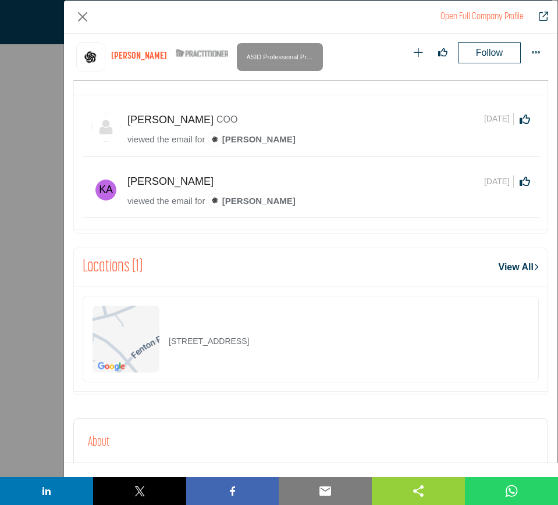
scroll to position [556, 0]
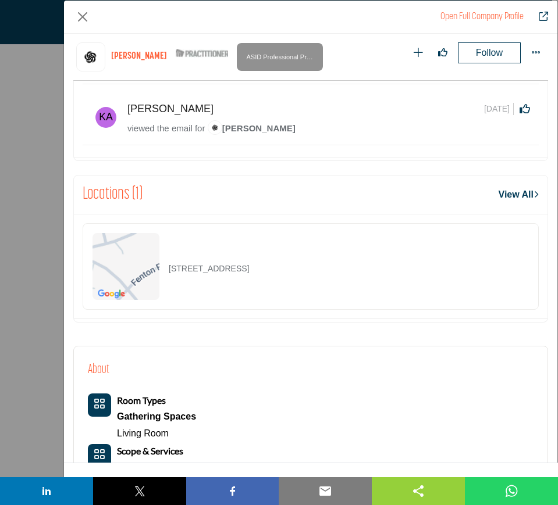
drag, startPoint x: 317, startPoint y: 273, endPoint x: 168, endPoint y: 276, distance: 149.5
click at [167, 277] on div "[STREET_ADDRESS]" at bounding box center [311, 266] width 456 height 87
copy p "[STREET_ADDRESS]"
click at [80, 17] on button "Close" at bounding box center [82, 17] width 19 height 19
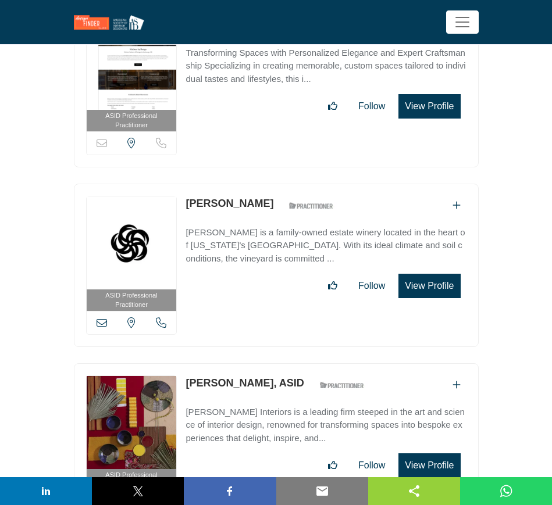
scroll to position [36592, 0]
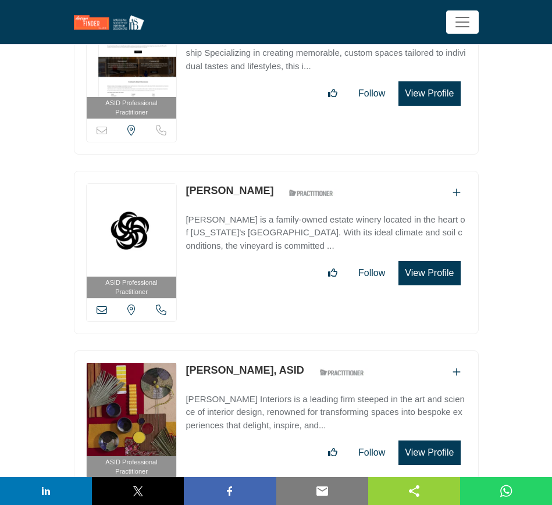
drag, startPoint x: 184, startPoint y: 250, endPoint x: 279, endPoint y: 249, distance: 94.2
click at [279, 351] on div "ASID Professional Practitioner ASID Professional Practitioners have successfull…" at bounding box center [276, 432] width 405 height 163
copy link "[PERSON_NAME]"
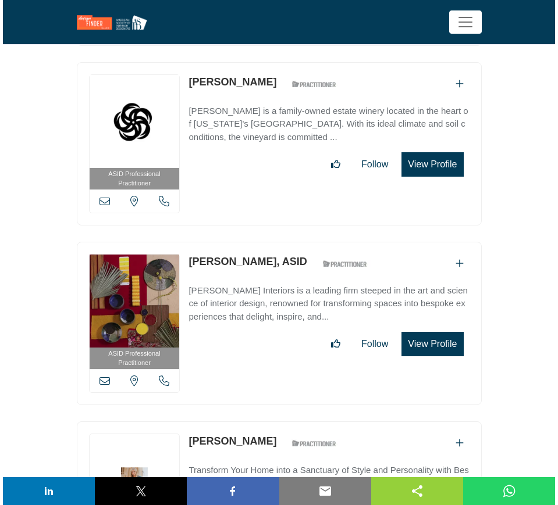
scroll to position [36737, 0]
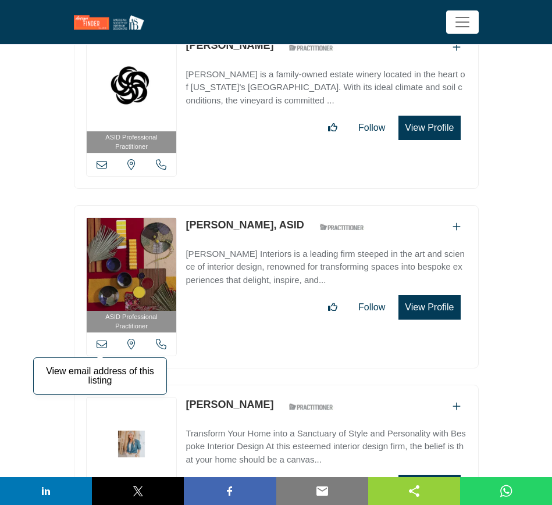
click at [102, 339] on icon at bounding box center [102, 344] width 10 height 10
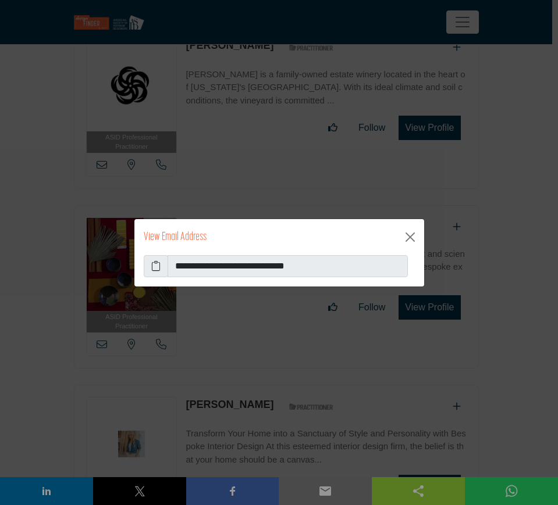
click at [156, 265] on icon at bounding box center [155, 266] width 9 height 14
click at [410, 236] on button "Close" at bounding box center [410, 237] width 19 height 19
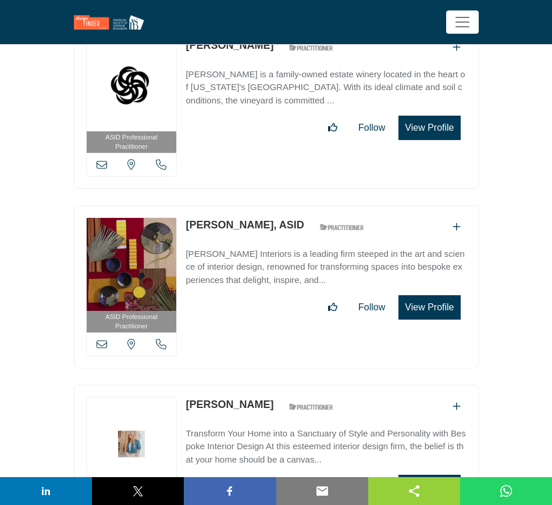
click at [432, 295] on button "View Profile" at bounding box center [429, 307] width 62 height 24
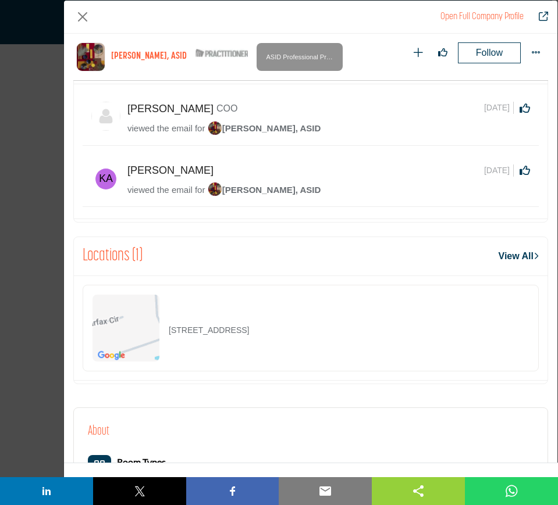
scroll to position [556, 0]
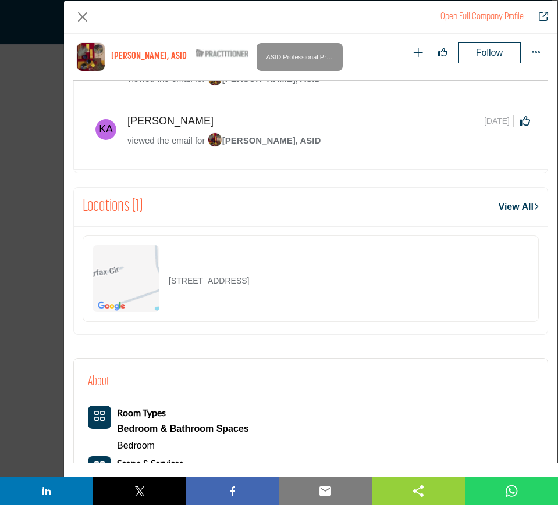
drag, startPoint x: 328, startPoint y: 287, endPoint x: 169, endPoint y: 292, distance: 158.8
click at [169, 292] on div "[STREET_ADDRESS]" at bounding box center [311, 278] width 456 height 87
copy p "[STREET_ADDRESS]"
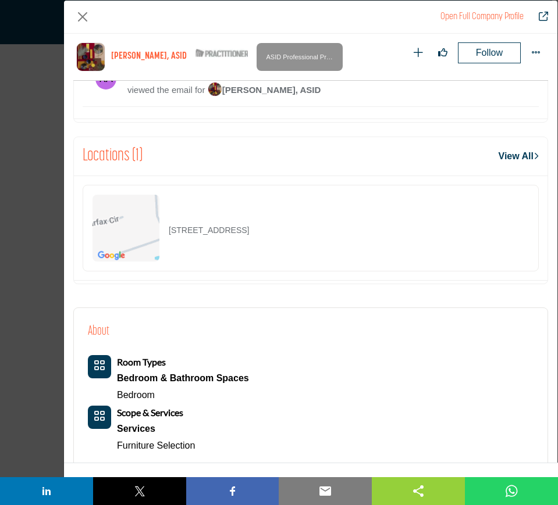
scroll to position [629, 0]
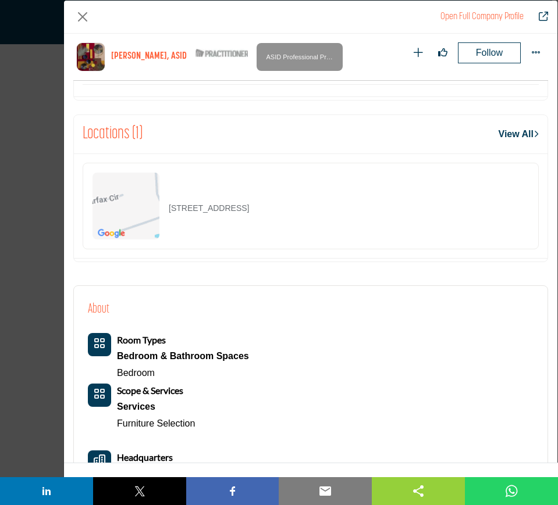
click at [345, 217] on div "[STREET_ADDRESS]" at bounding box center [311, 206] width 456 height 87
drag, startPoint x: 323, startPoint y: 212, endPoint x: 169, endPoint y: 209, distance: 154.1
click at [169, 209] on div "[STREET_ADDRESS]" at bounding box center [311, 206] width 456 height 87
copy p "[STREET_ADDRESS]"
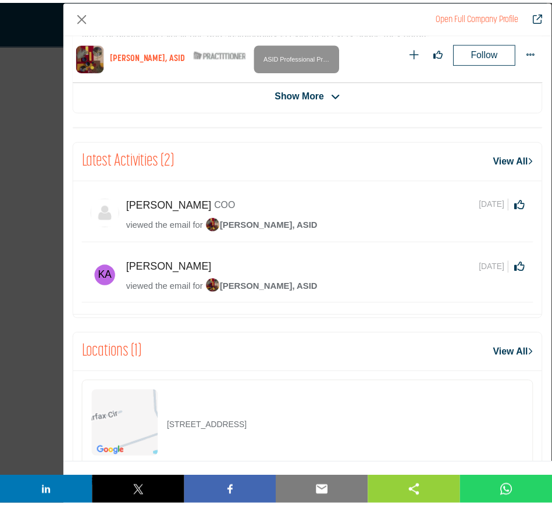
scroll to position [145, 0]
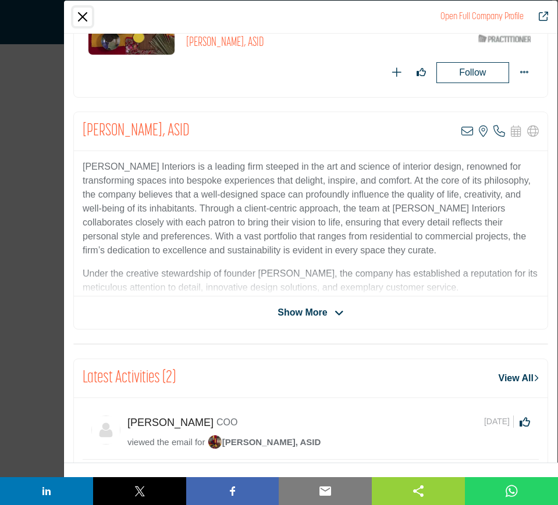
click at [86, 20] on button "Close" at bounding box center [82, 17] width 19 height 19
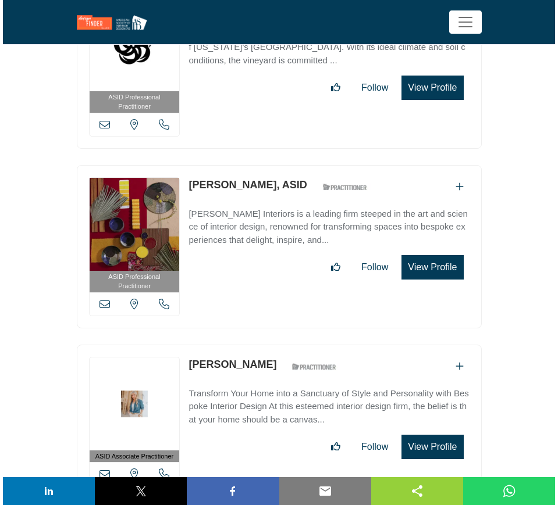
scroll to position [36810, 0]
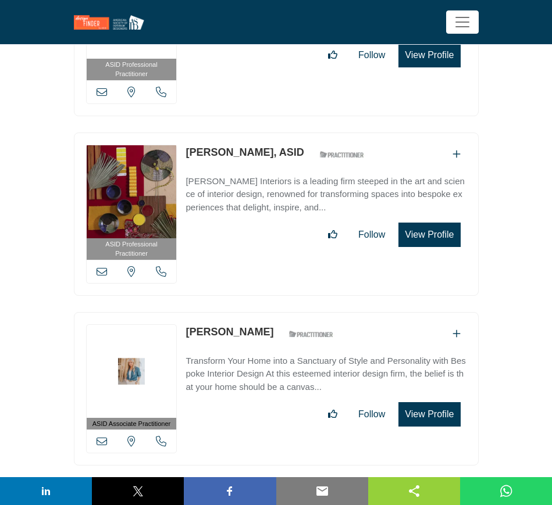
click at [434, 402] on button "View Profile" at bounding box center [429, 414] width 62 height 24
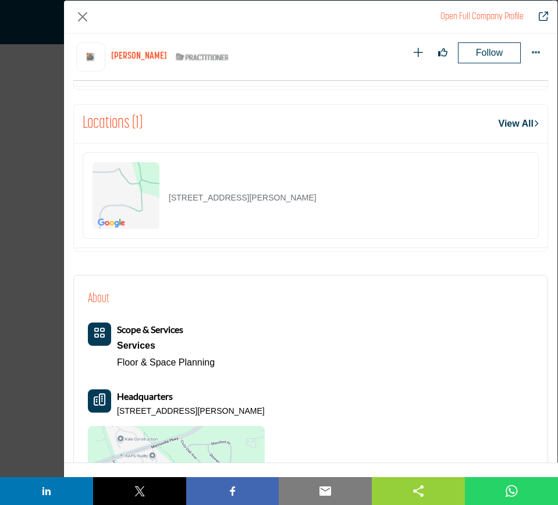
scroll to position [701, 0]
drag, startPoint x: 332, startPoint y: 198, endPoint x: 165, endPoint y: 194, distance: 167.5
click at [165, 194] on div "[STREET_ADDRESS][PERSON_NAME]" at bounding box center [311, 196] width 456 height 87
copy p "[STREET_ADDRESS][PERSON_NAME]"
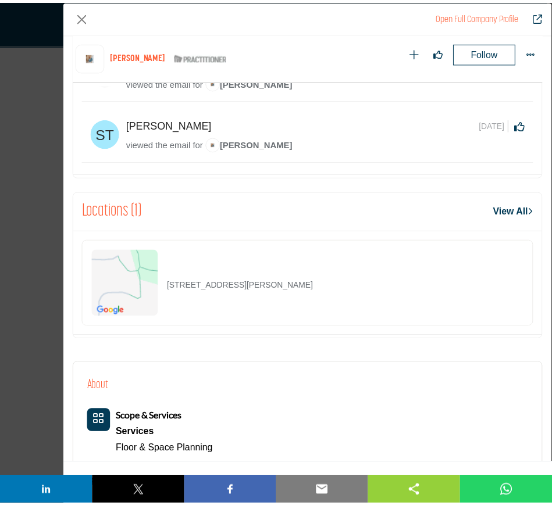
scroll to position [556, 0]
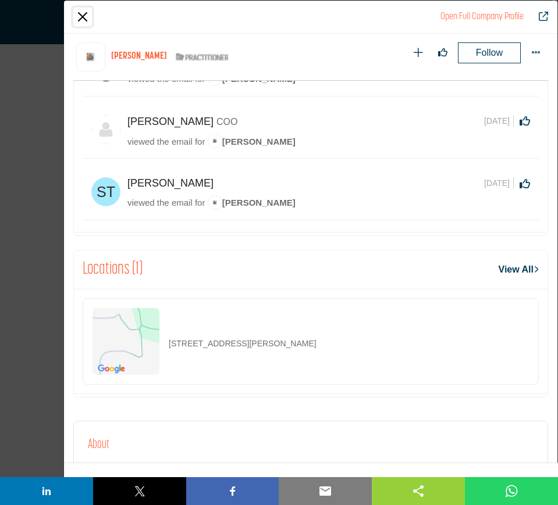
click at [80, 16] on button "Close" at bounding box center [82, 17] width 19 height 19
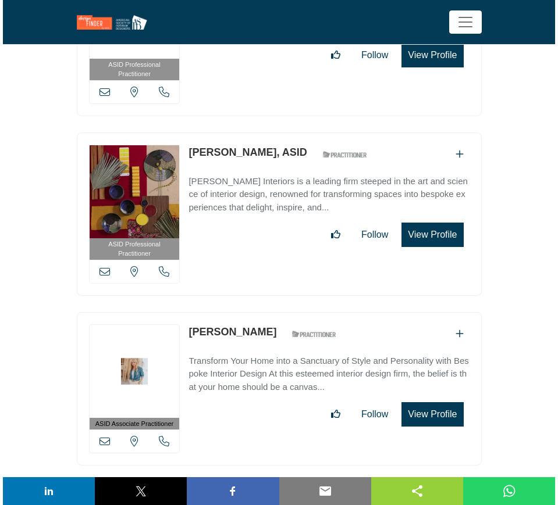
scroll to position [36955, 0]
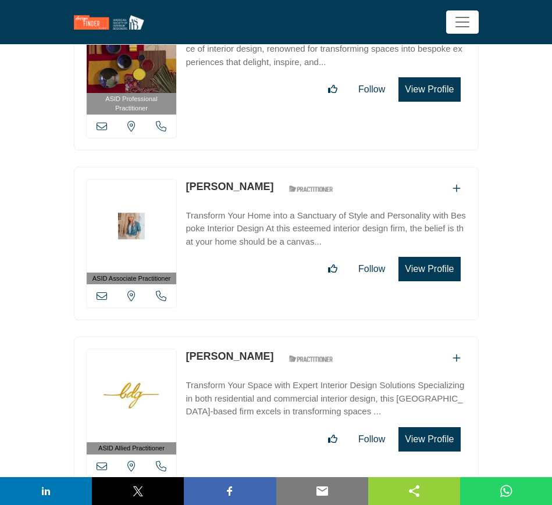
drag, startPoint x: 272, startPoint y: 231, endPoint x: 171, endPoint y: 226, distance: 101.3
click at [171, 337] on div "ASID Allied Practitioner ASID Allied Practitioners have successfully completed …" at bounding box center [276, 414] width 405 height 154
copy div "View email address of this listing View the location of this listing Call Numbe…"
click at [101, 461] on icon at bounding box center [102, 466] width 10 height 10
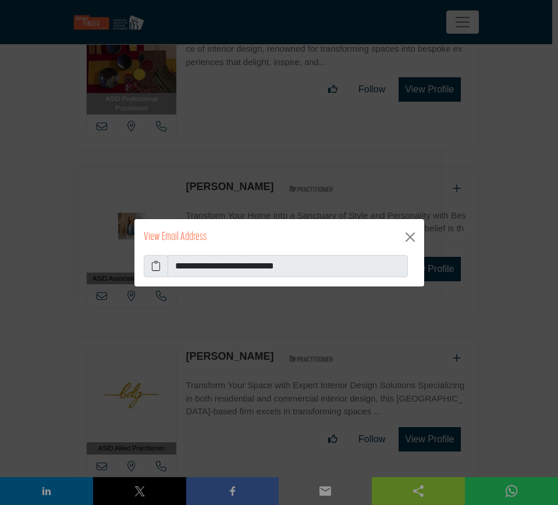
click at [153, 264] on icon at bounding box center [155, 266] width 9 height 14
click at [408, 232] on button "Close" at bounding box center [410, 237] width 19 height 19
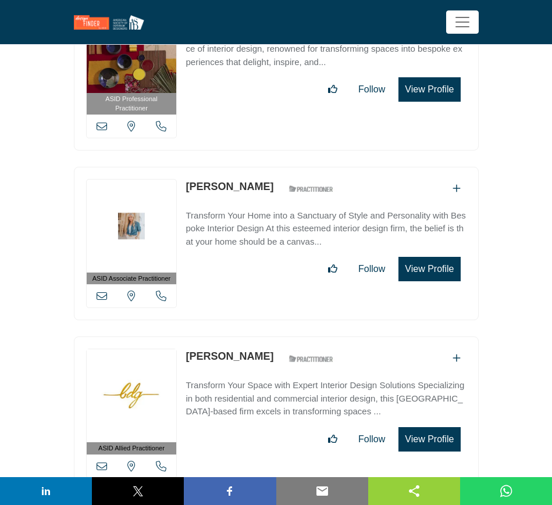
click at [429, 427] on button "View Profile" at bounding box center [429, 439] width 62 height 24
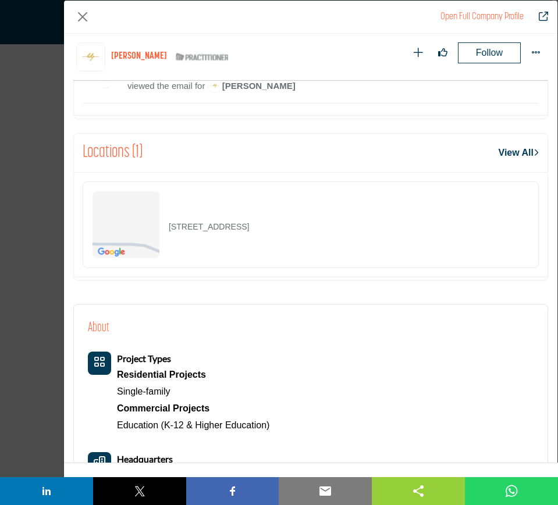
scroll to position [556, 0]
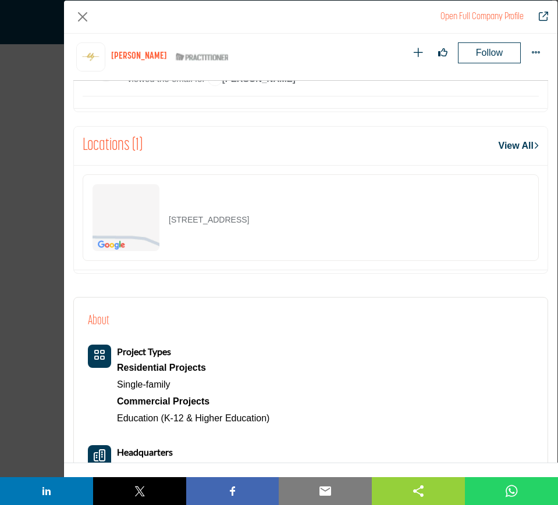
drag, startPoint x: 360, startPoint y: 225, endPoint x: 168, endPoint y: 220, distance: 192.0
click at [168, 220] on div "[STREET_ADDRESS]" at bounding box center [311, 217] width 456 height 87
copy p "[STREET_ADDRESS]"
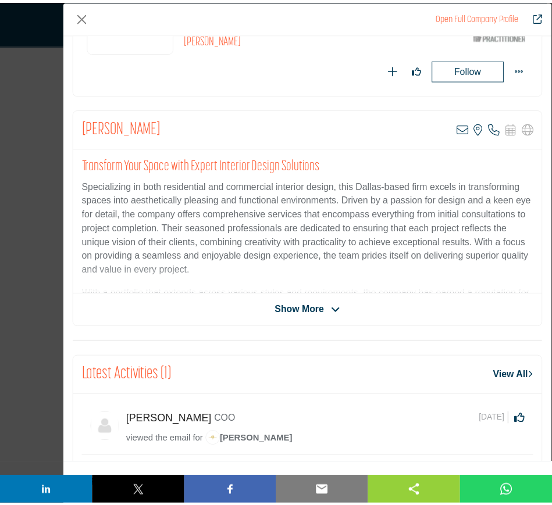
scroll to position [145, 0]
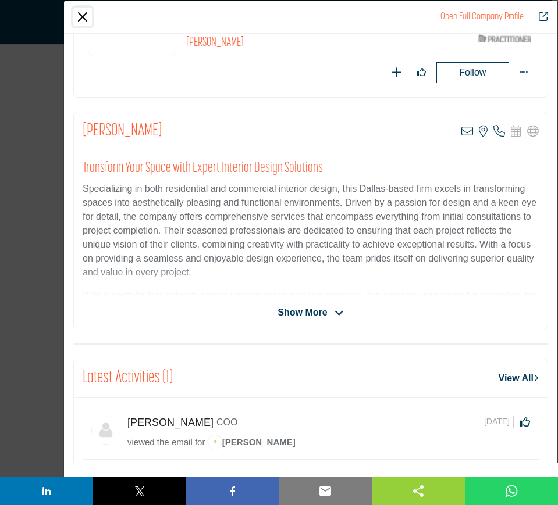
click at [86, 17] on button "Close" at bounding box center [82, 17] width 19 height 19
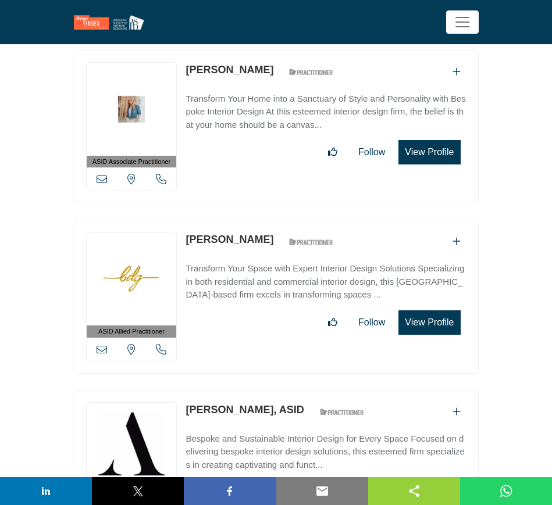
scroll to position [37101, 0]
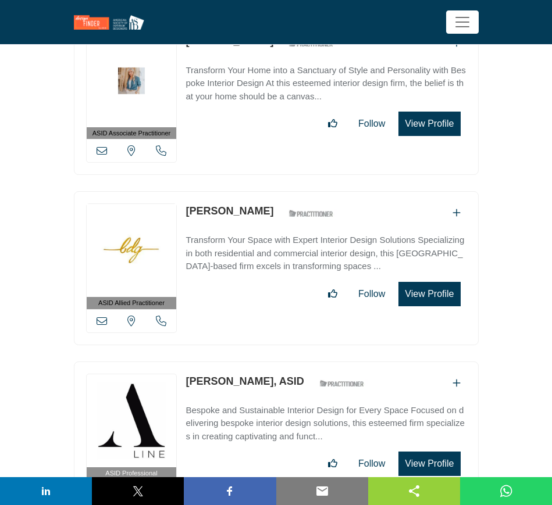
drag, startPoint x: 181, startPoint y: 258, endPoint x: 283, endPoint y: 261, distance: 101.8
click at [283, 362] on div "ASID Professional Practitioner ASID Professional Practitioners have successfull…" at bounding box center [276, 443] width 405 height 163
copy link "[PERSON_NAME]"
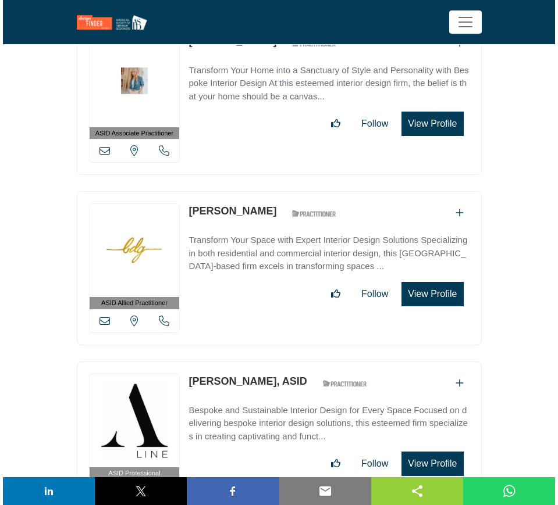
scroll to position [37174, 0]
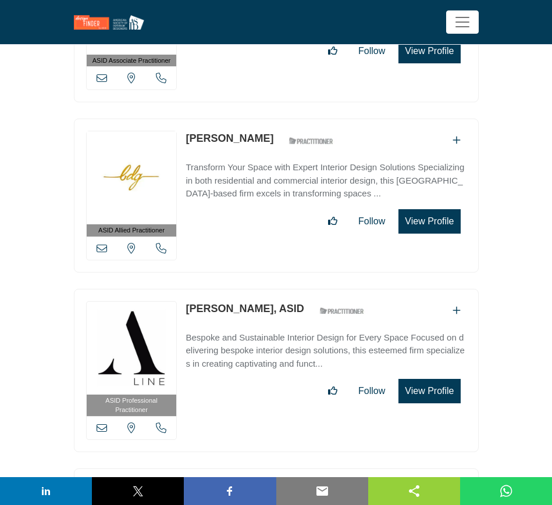
click at [438, 379] on button "View Profile" at bounding box center [429, 391] width 62 height 24
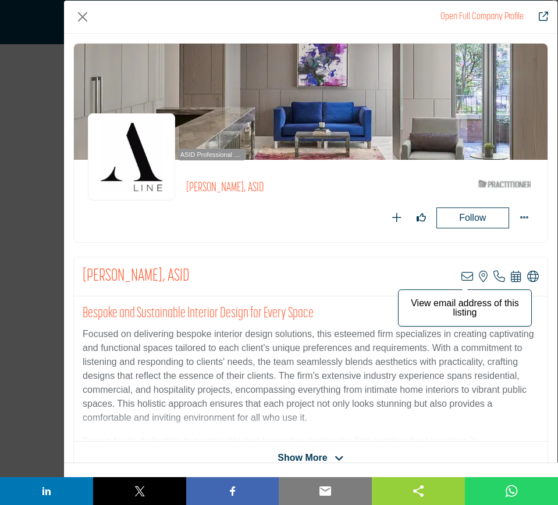
click at [461, 278] on icon "Company Data Modal" at bounding box center [467, 277] width 12 height 12
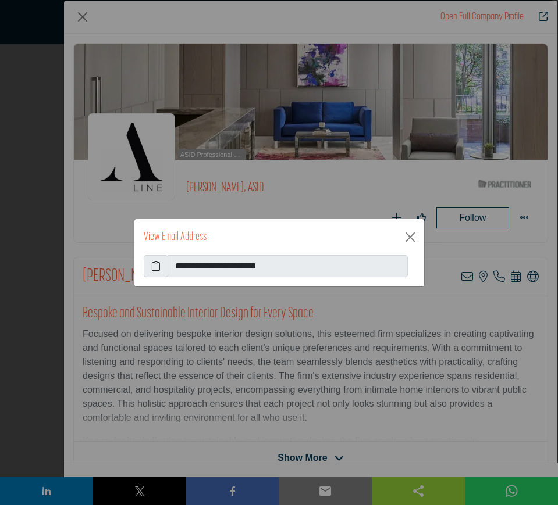
click at [151, 266] on icon at bounding box center [155, 266] width 9 height 14
click at [411, 238] on button "Close" at bounding box center [410, 237] width 19 height 19
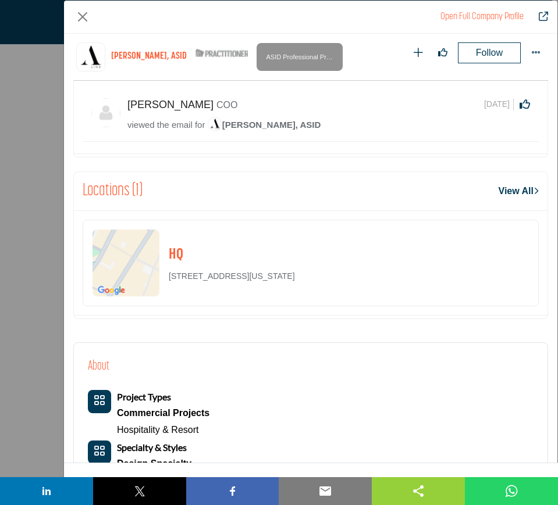
scroll to position [1573, 0]
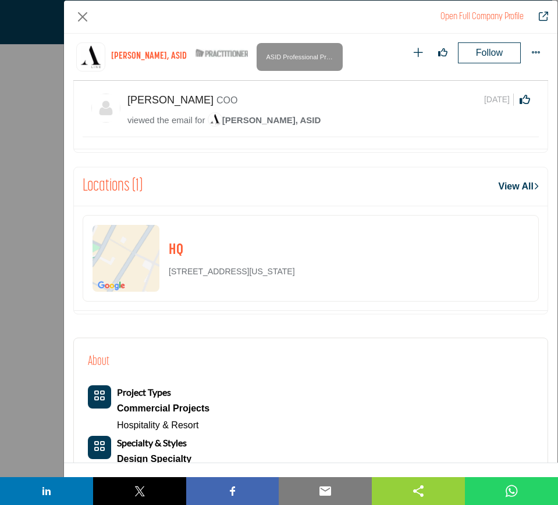
drag, startPoint x: 350, startPoint y: 287, endPoint x: 160, endPoint y: 286, distance: 189.6
click at [160, 286] on div "HQ [STREET_ADDRESS][US_STATE]" at bounding box center [311, 258] width 456 height 87
click at [394, 287] on div "HQ [STREET_ADDRESS][US_STATE]" at bounding box center [311, 258] width 456 height 87
drag, startPoint x: 358, startPoint y: 288, endPoint x: 165, endPoint y: 282, distance: 193.7
click at [163, 284] on div "HQ [STREET_ADDRESS][US_STATE]" at bounding box center [311, 258] width 456 height 87
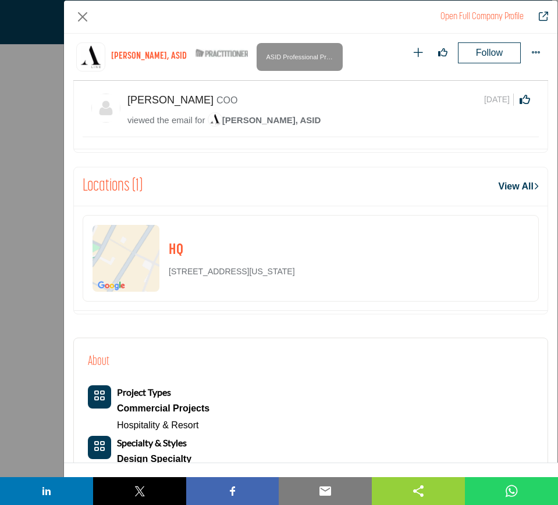
click at [379, 262] on div "HQ [STREET_ADDRESS][US_STATE]" at bounding box center [311, 258] width 456 height 87
click at [350, 283] on div "HQ [STREET_ADDRESS][US_STATE]" at bounding box center [311, 258] width 456 height 87
drag, startPoint x: 344, startPoint y: 284, endPoint x: 169, endPoint y: 286, distance: 175.0
click at [169, 286] on div "HQ [STREET_ADDRESS][US_STATE]" at bounding box center [311, 258] width 456 height 87
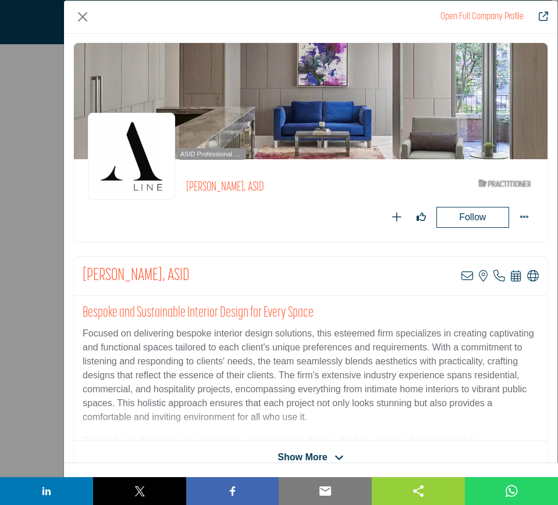
scroll to position [0, 0]
